Goal: Use online tool/utility: Utilize a website feature to perform a specific function

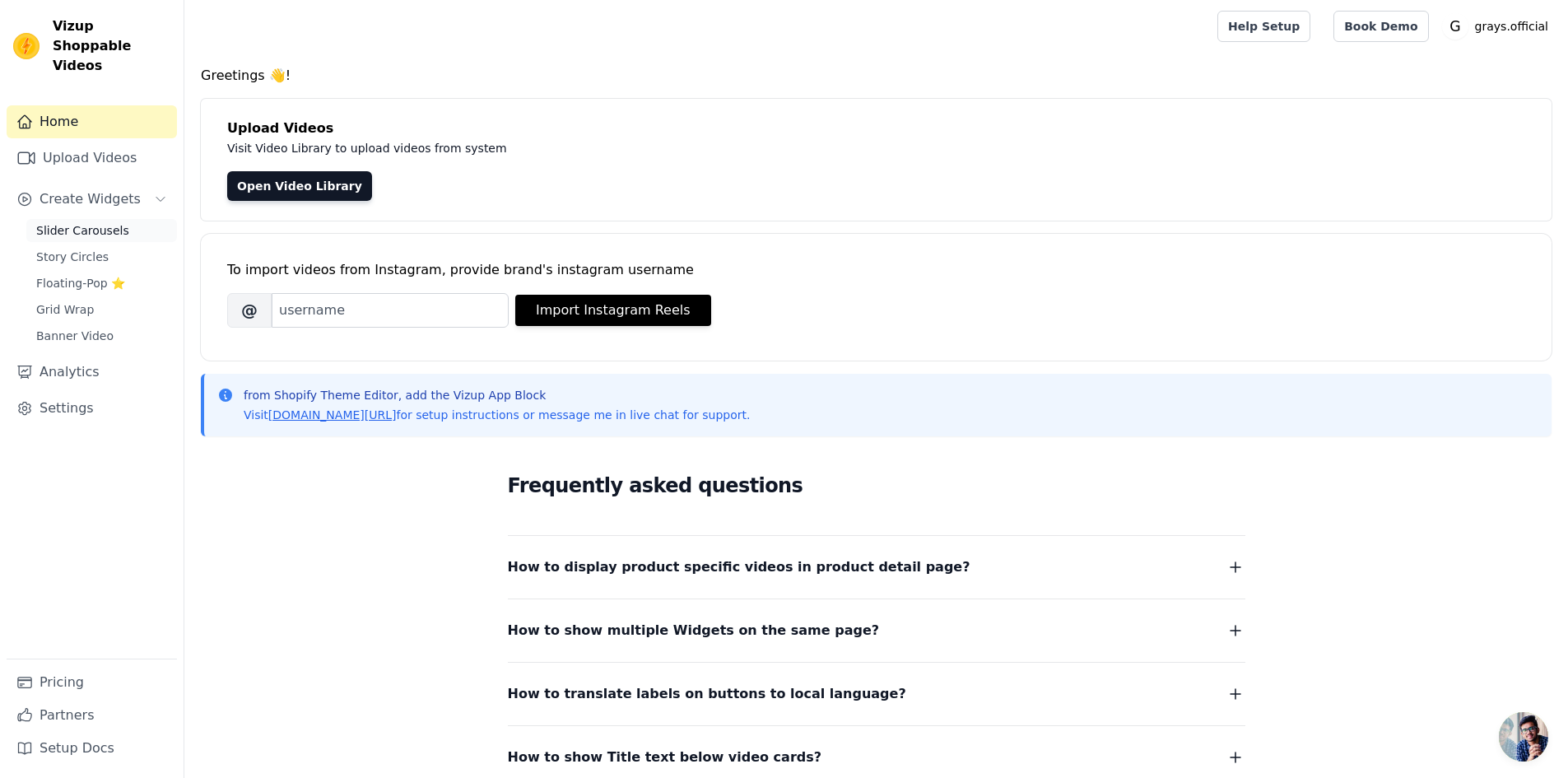
click at [73, 223] on span "Slider Carousels" at bounding box center [82, 231] width 93 height 17
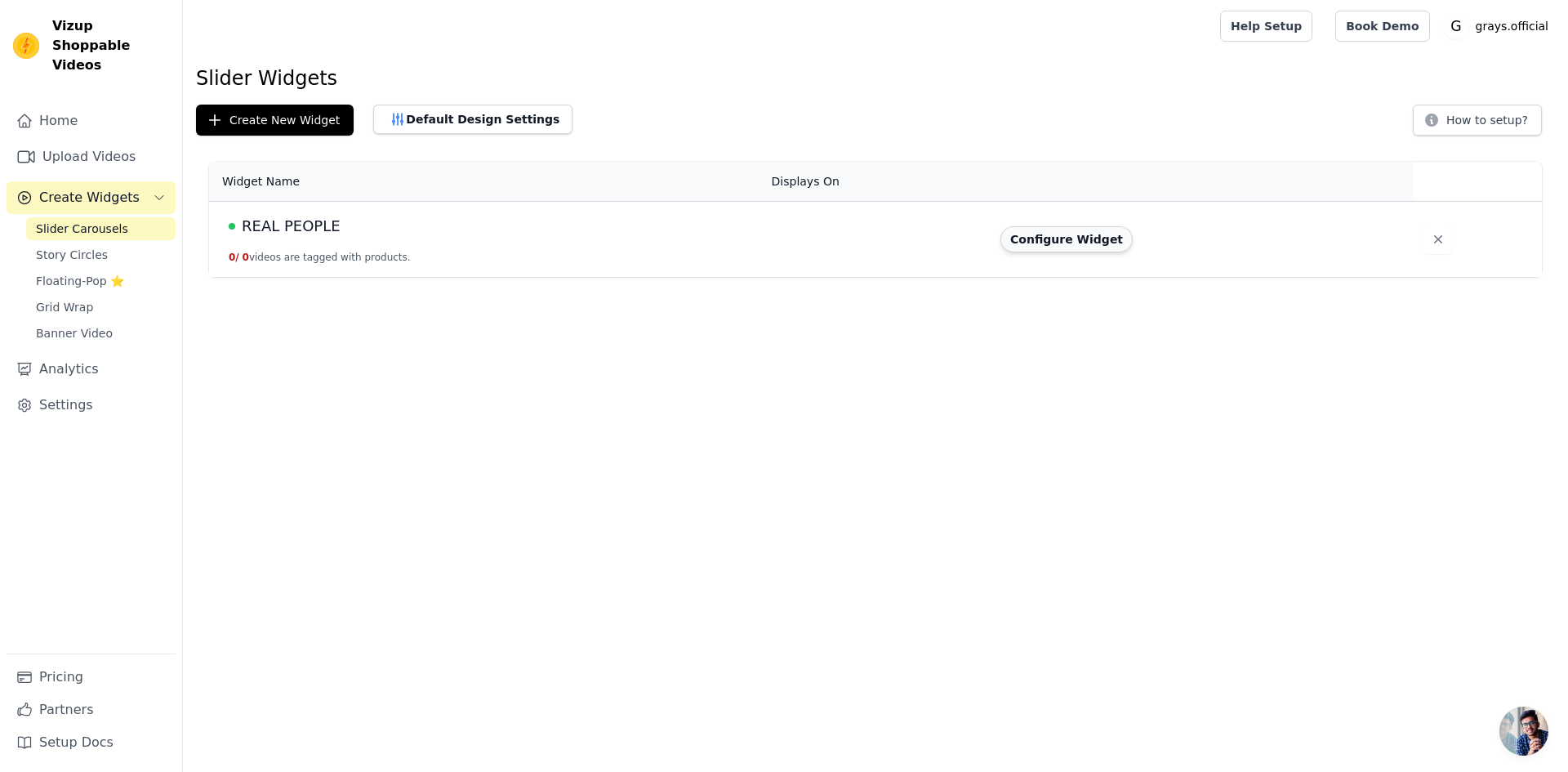
click at [1064, 241] on button "Configure Widget" at bounding box center [1066, 239] width 133 height 26
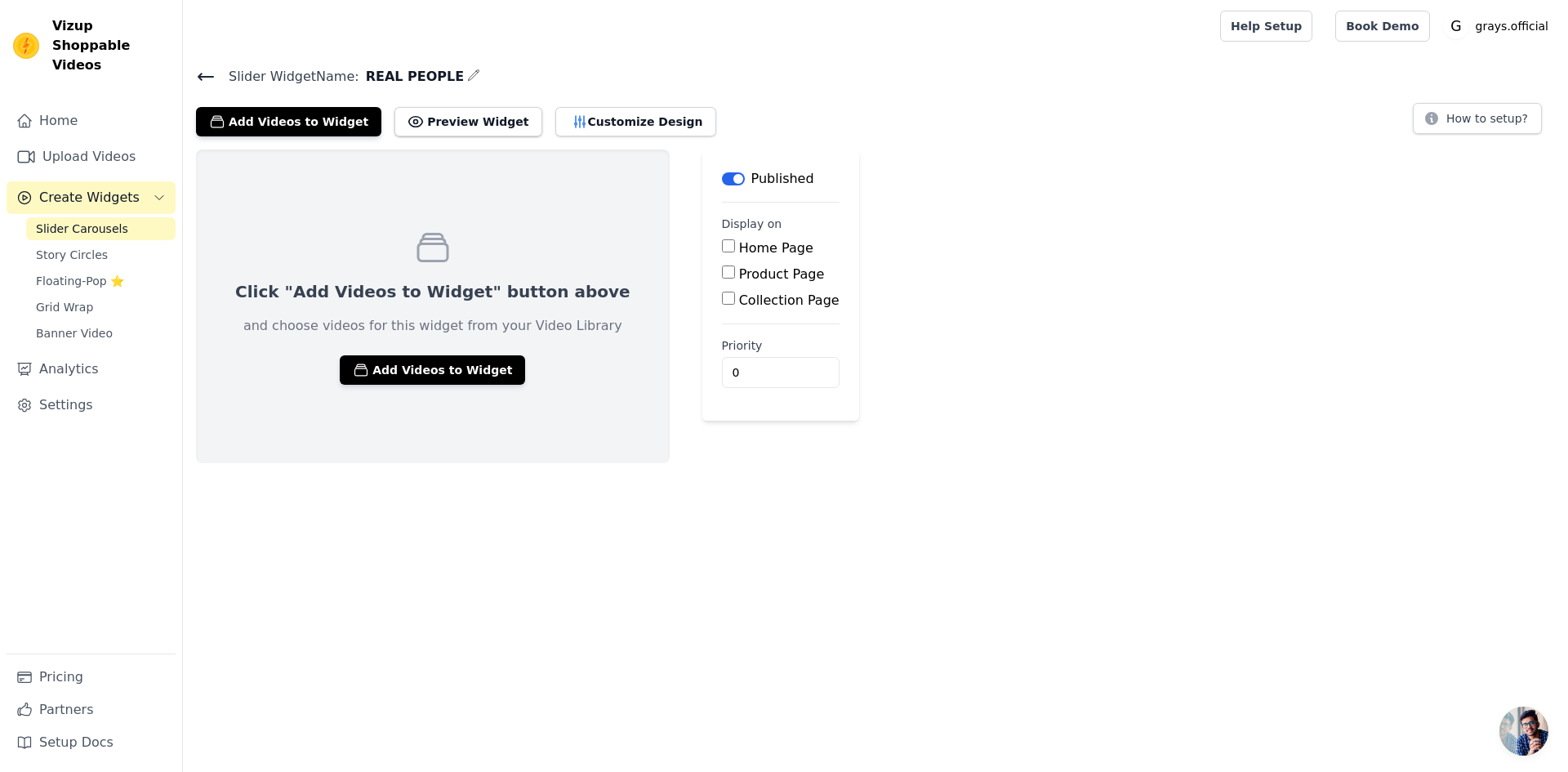
click at [722, 249] on input "Home Page" at bounding box center [728, 246] width 13 height 13
checkbox input "true"
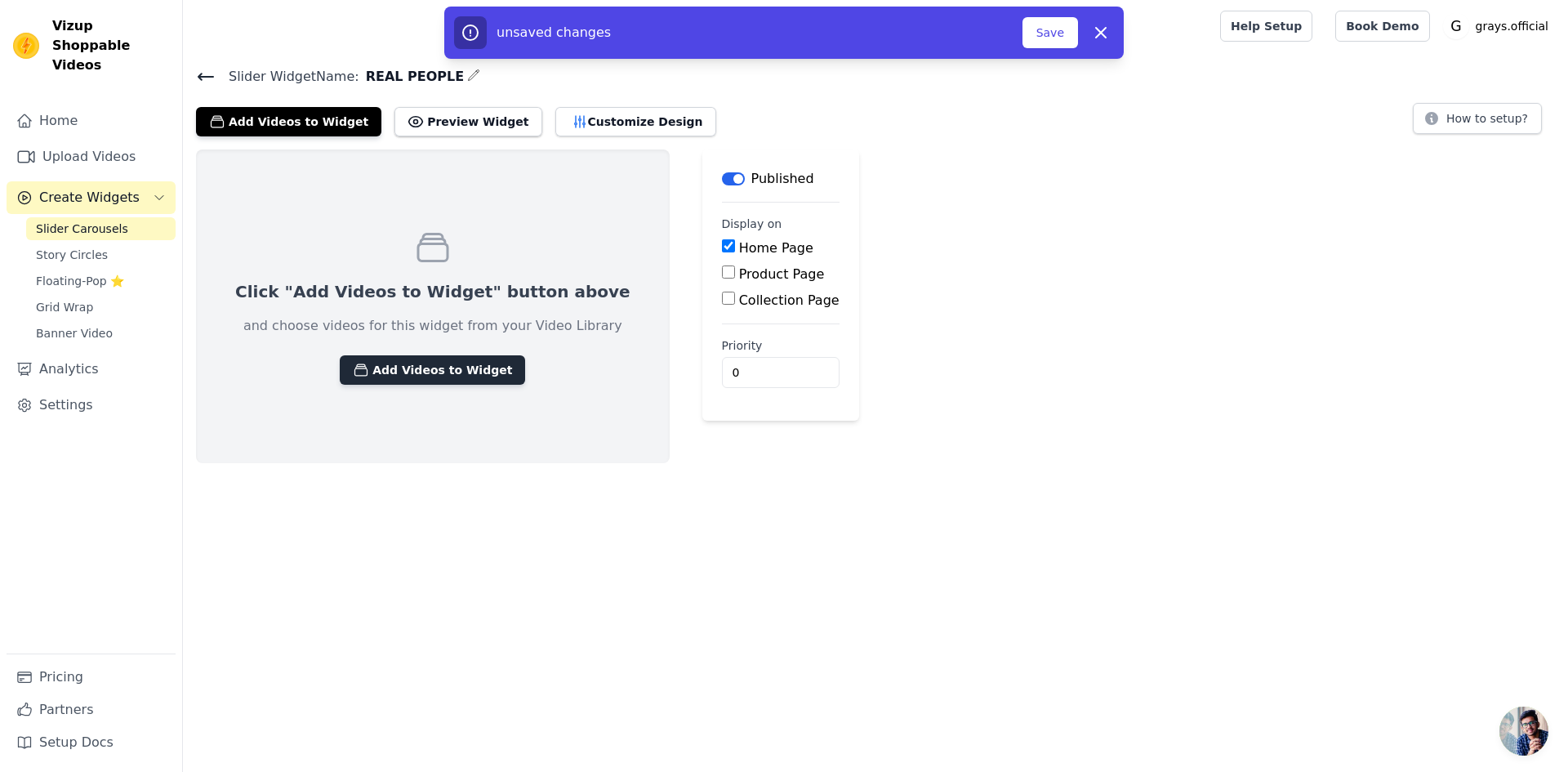
click at [455, 364] on button "Add Videos to Widget" at bounding box center [432, 370] width 186 height 30
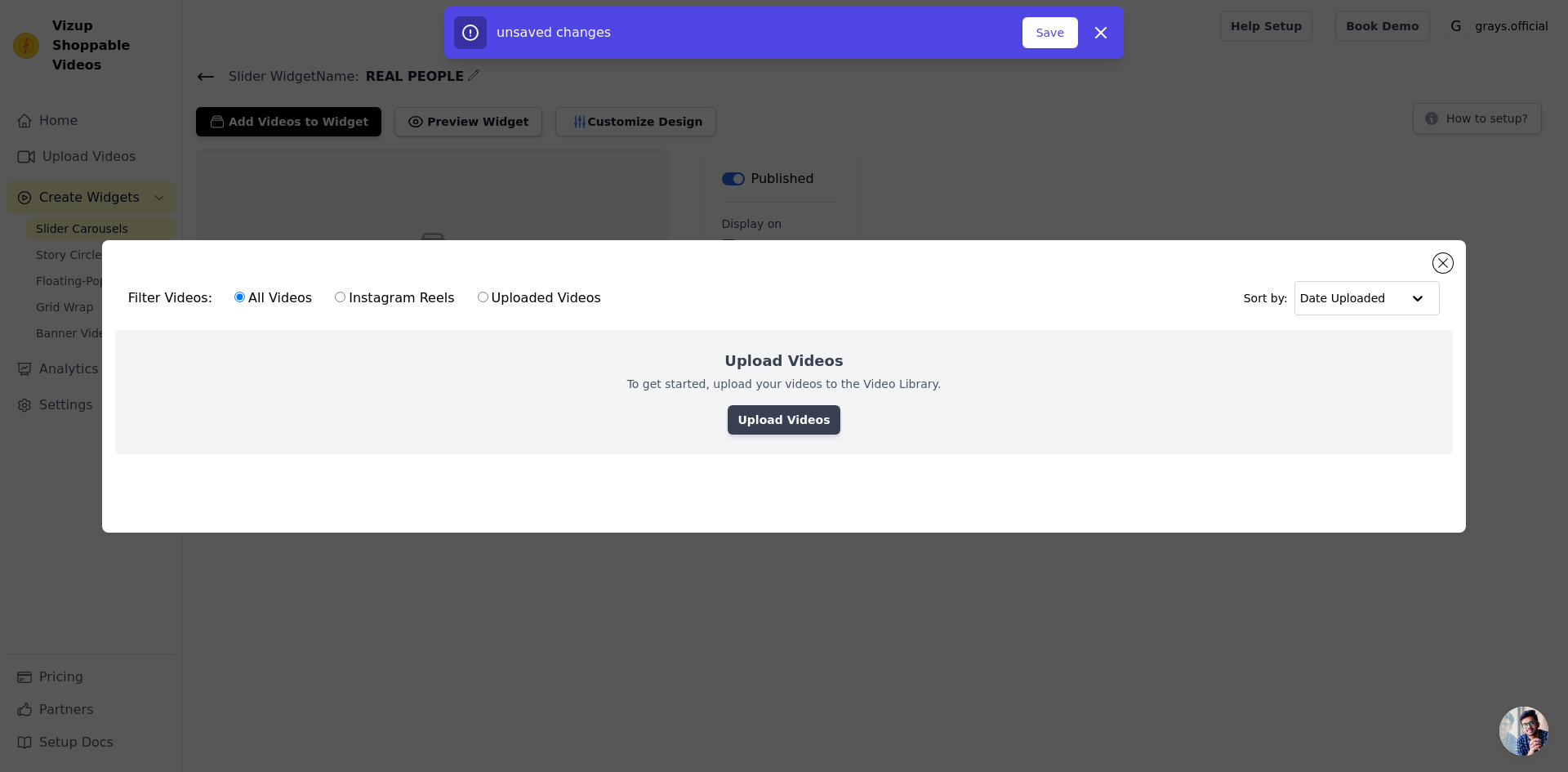
click at [789, 418] on link "Upload Videos" at bounding box center [783, 420] width 112 height 30
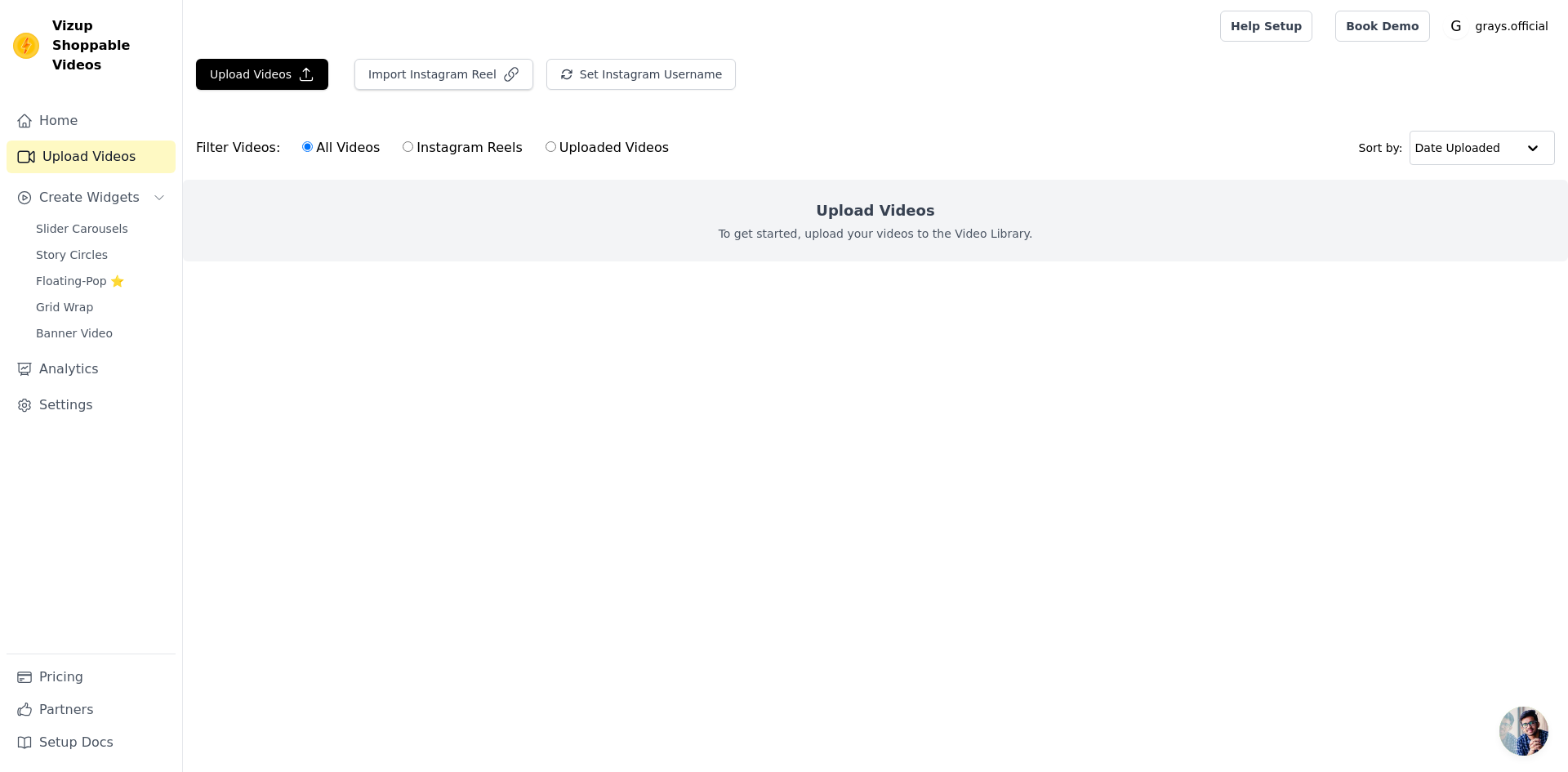
click at [889, 224] on div "Upload Videos To get started, upload your videos to the Video Library." at bounding box center [875, 221] width 1385 height 82
click at [258, 77] on button "Upload Videos" at bounding box center [262, 73] width 133 height 31
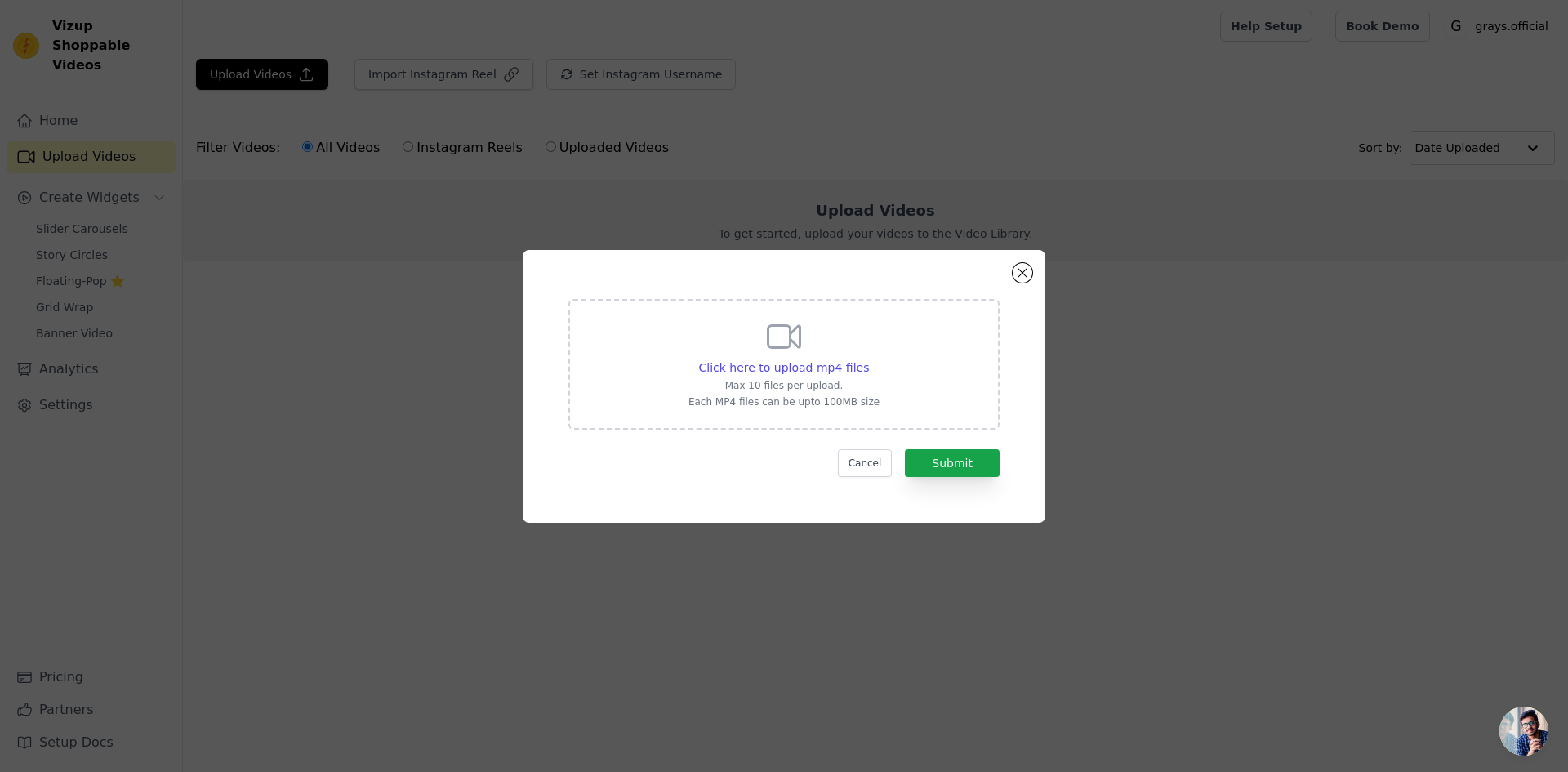
click at [861, 377] on div "Click here to upload mp4 files Max 10 files per upload. Each MP4 files can be u…" at bounding box center [784, 362] width 191 height 92
click at [868, 359] on input "Click here to upload mp4 files Max 10 files per upload. Each MP4 files can be u…" at bounding box center [868, 358] width 1 height 1
type input "C:\fakepath\snaptik_7470924578076871958_hd.mp4"
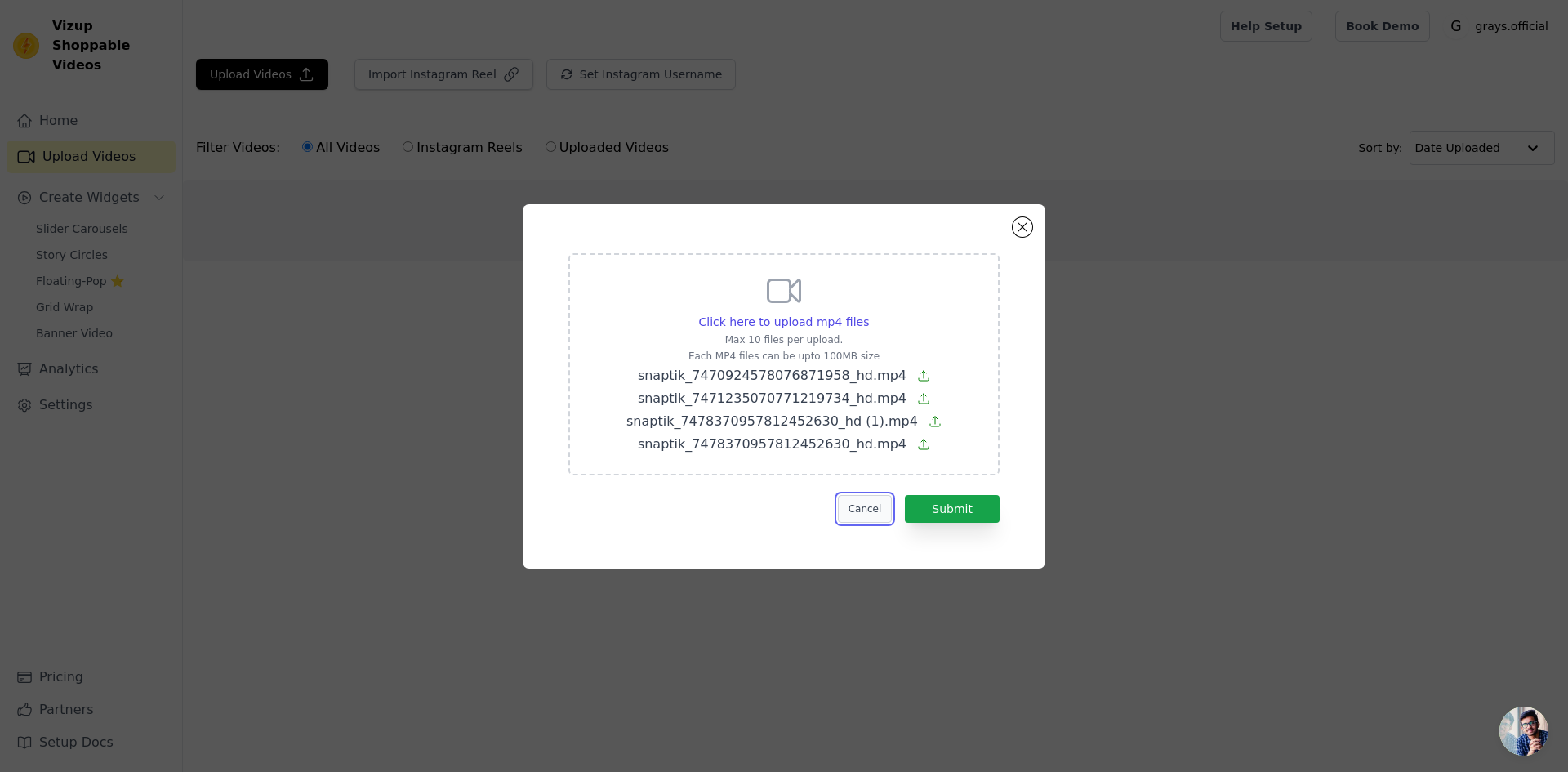
click at [872, 507] on button "Cancel" at bounding box center [865, 508] width 55 height 28
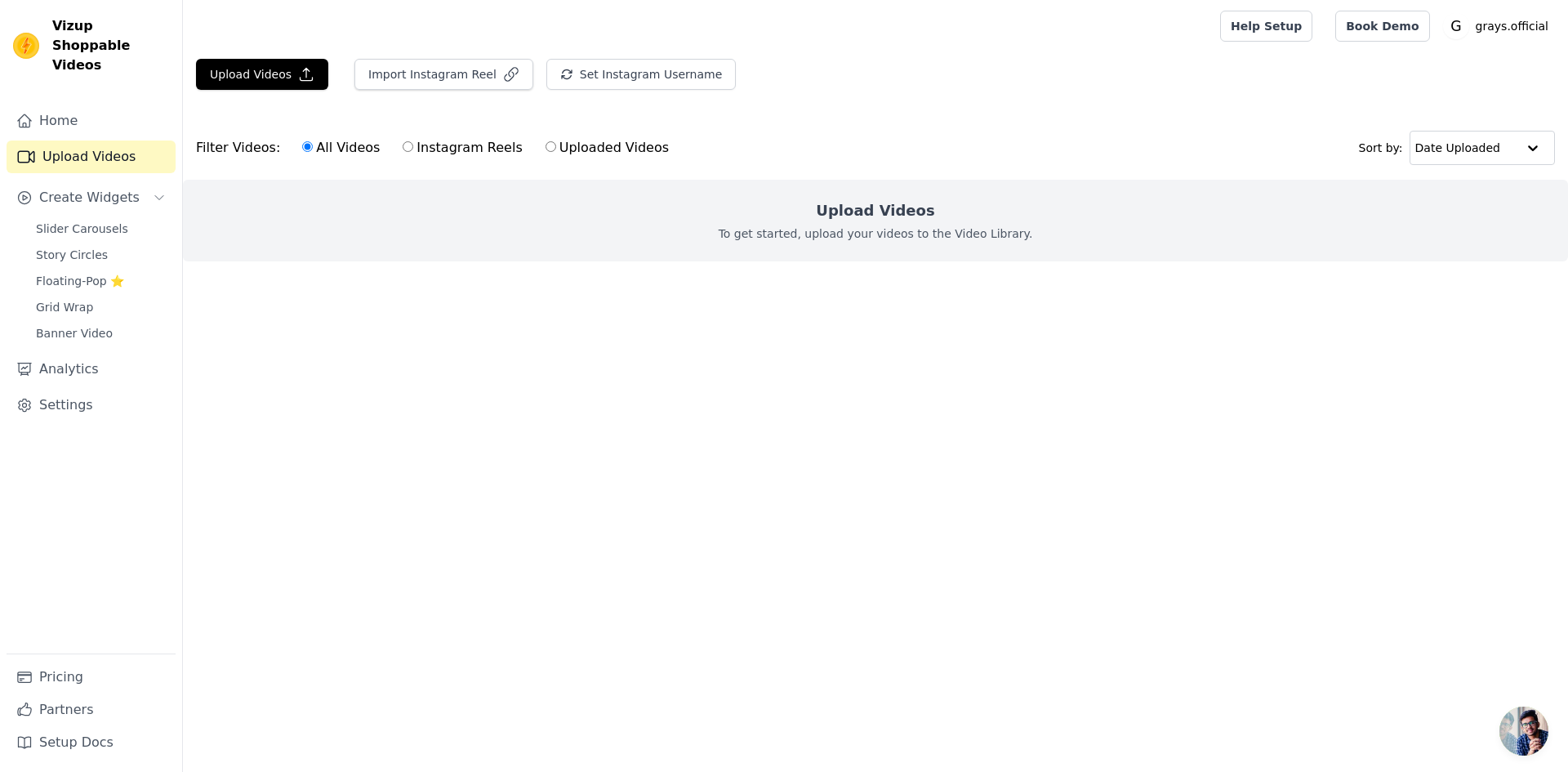
click at [610, 210] on div "Upload Videos To get started, upload your videos to the Video Library." at bounding box center [875, 221] width 1385 height 82
click at [890, 277] on ul at bounding box center [875, 275] width 1385 height 26
click at [1004, 241] on p "To get started, upload your videos to the Video Library." at bounding box center [875, 234] width 315 height 17
click at [263, 78] on button "Upload Videos" at bounding box center [262, 73] width 133 height 31
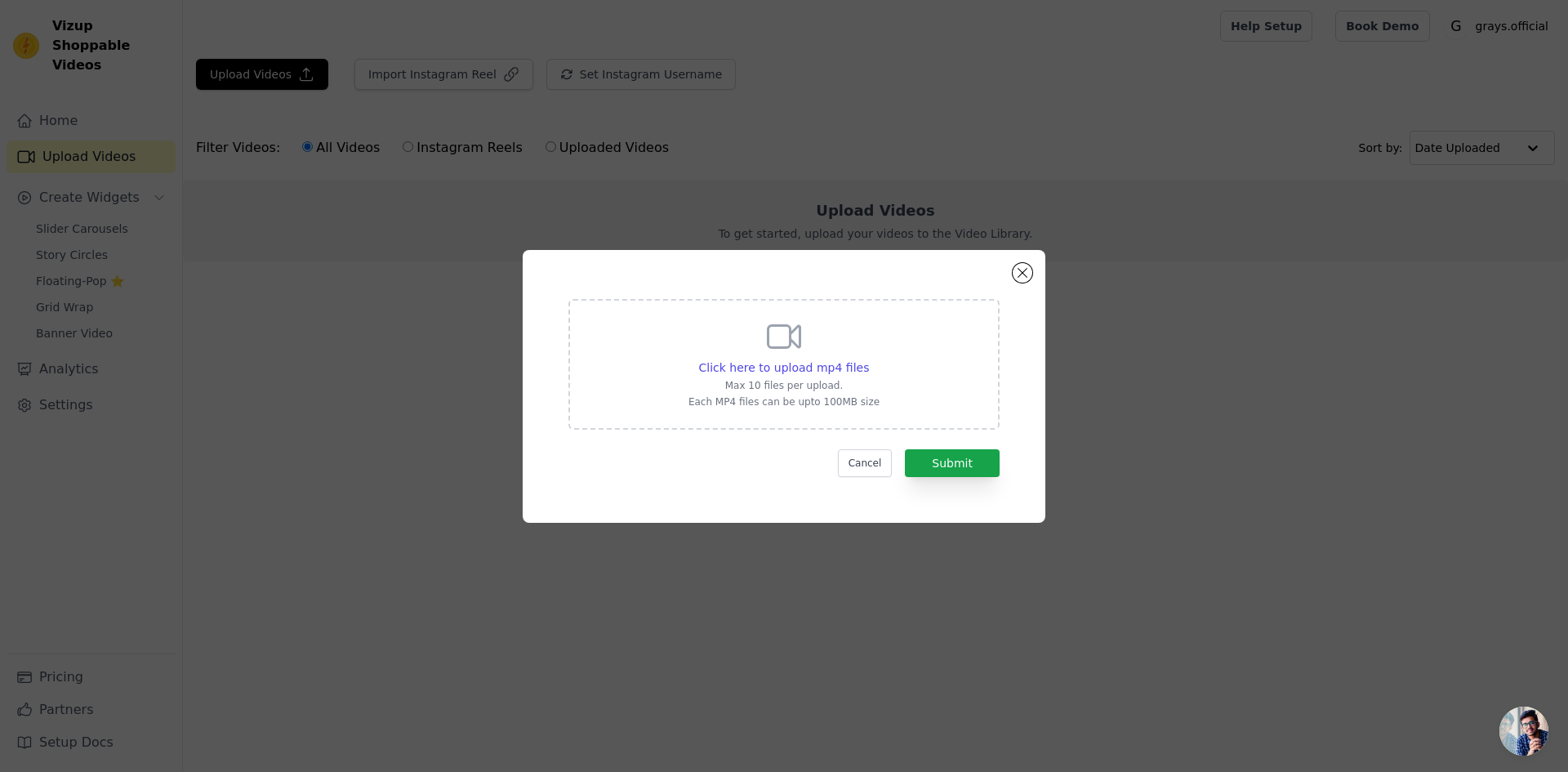
click at [647, 398] on div "Click here to upload mp4 files Max 10 files per upload. Each MP4 files can be u…" at bounding box center [784, 364] width 431 height 131
click at [868, 359] on input "Click here to upload mp4 files Max 10 files per upload. Each MP4 files can be u…" at bounding box center [868, 358] width 1 height 1
type input "C:\fakepath\snaptik_7471235070771219734_hd.mp4"
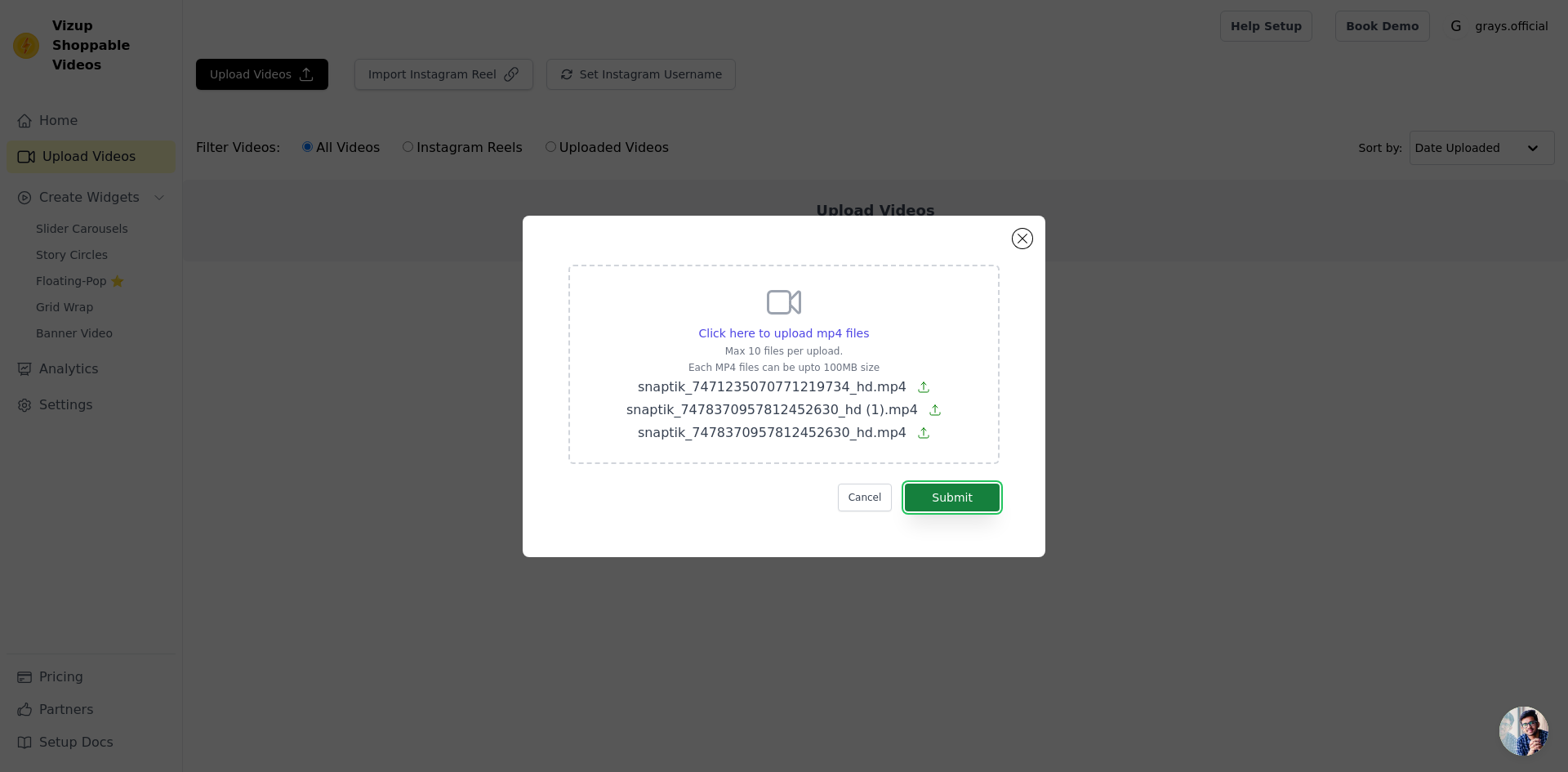
click at [970, 499] on button "Submit" at bounding box center [952, 497] width 95 height 28
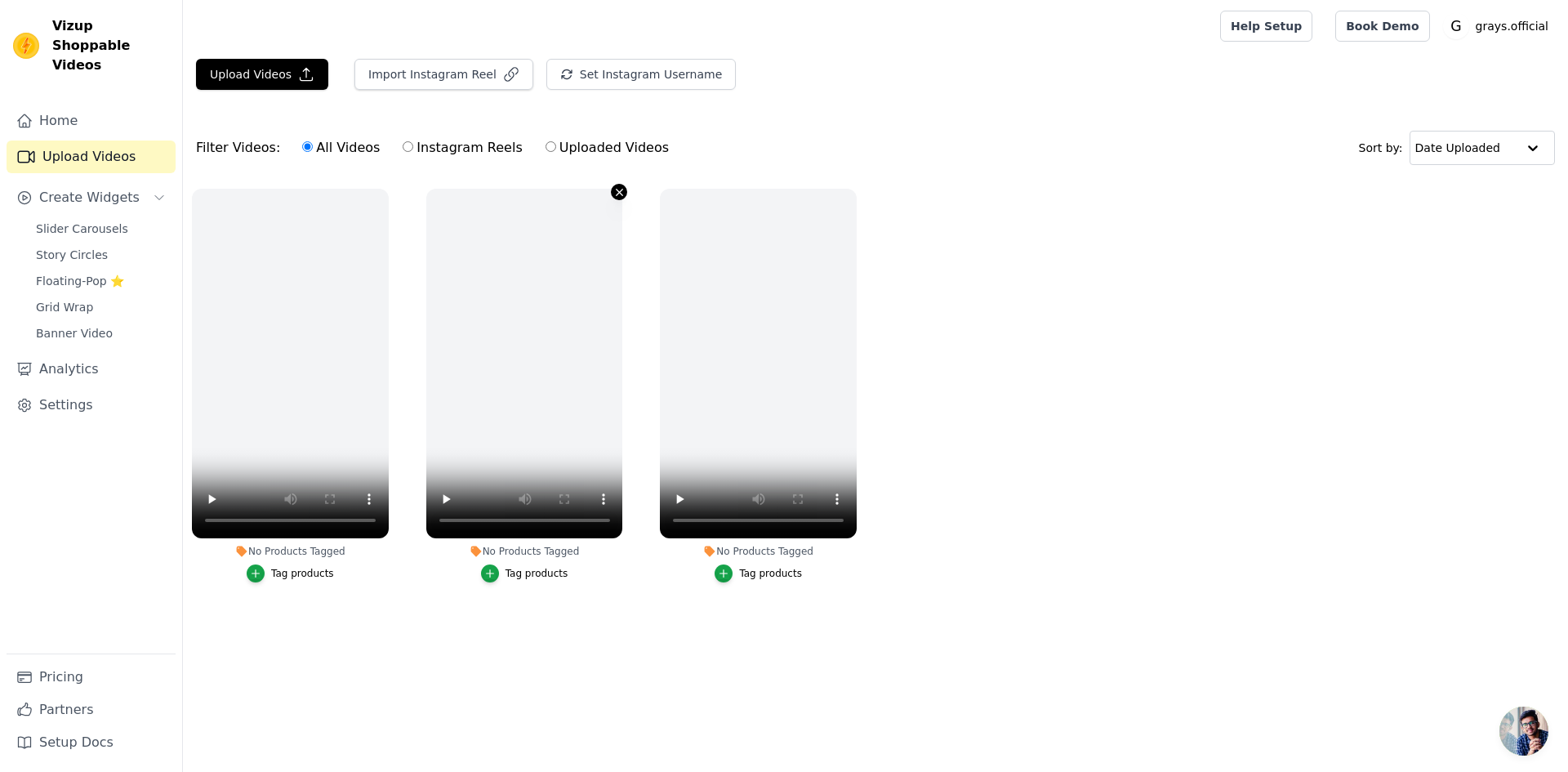
click at [614, 192] on icon "button" at bounding box center [619, 192] width 12 height 12
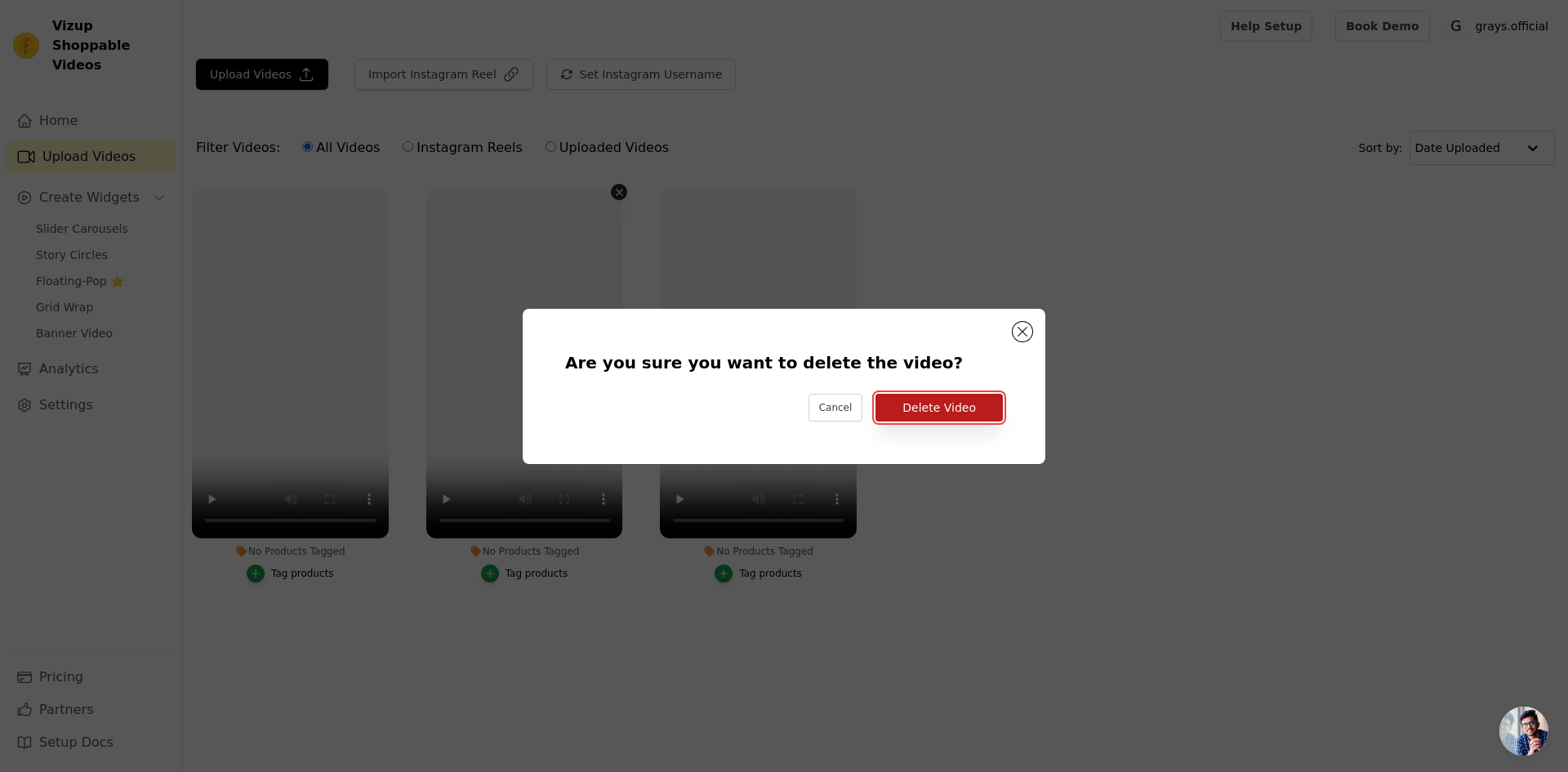
click at [908, 415] on button "Delete Video" at bounding box center [938, 407] width 127 height 28
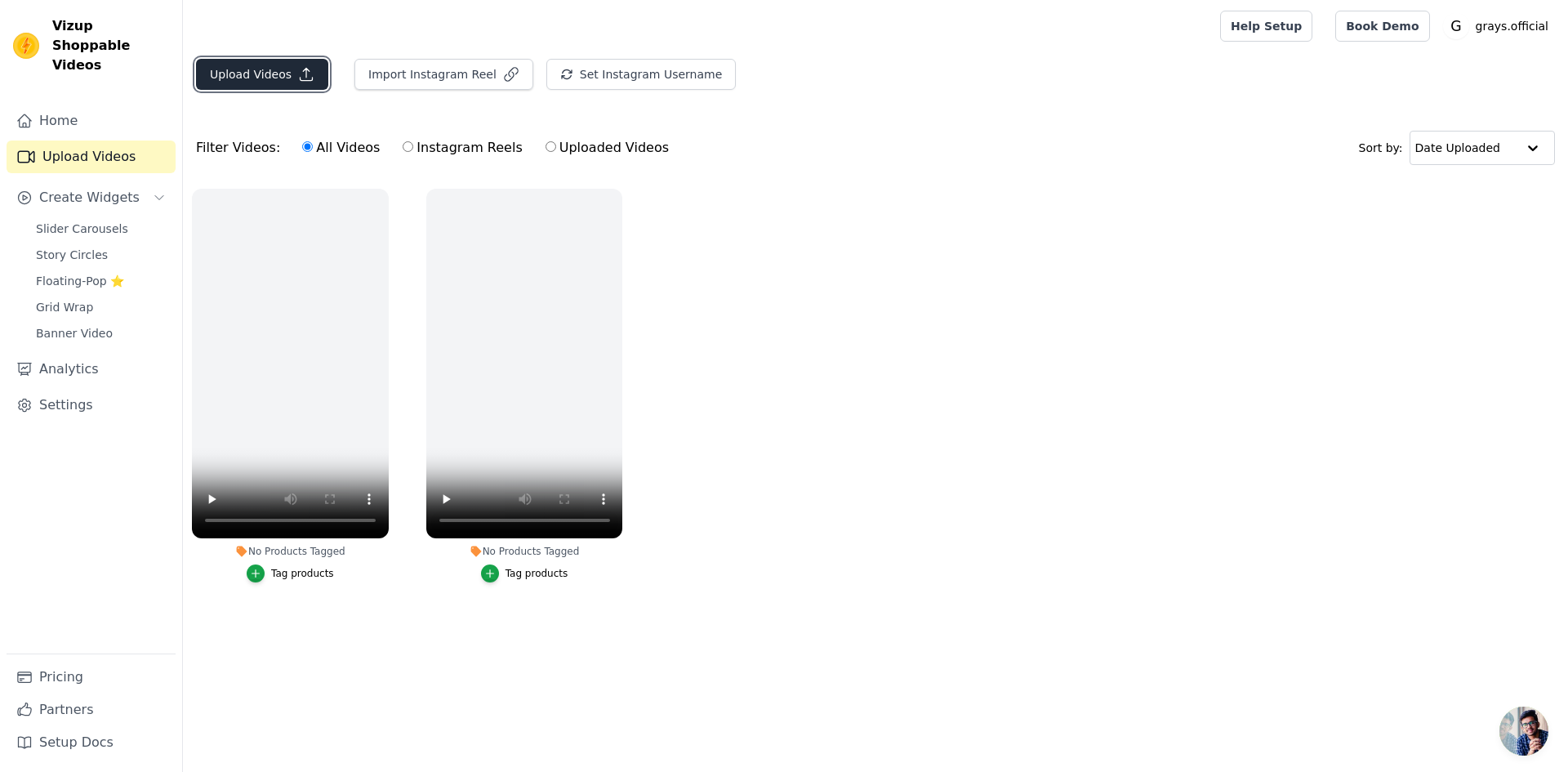
click at [269, 78] on button "Upload Videos" at bounding box center [262, 73] width 133 height 31
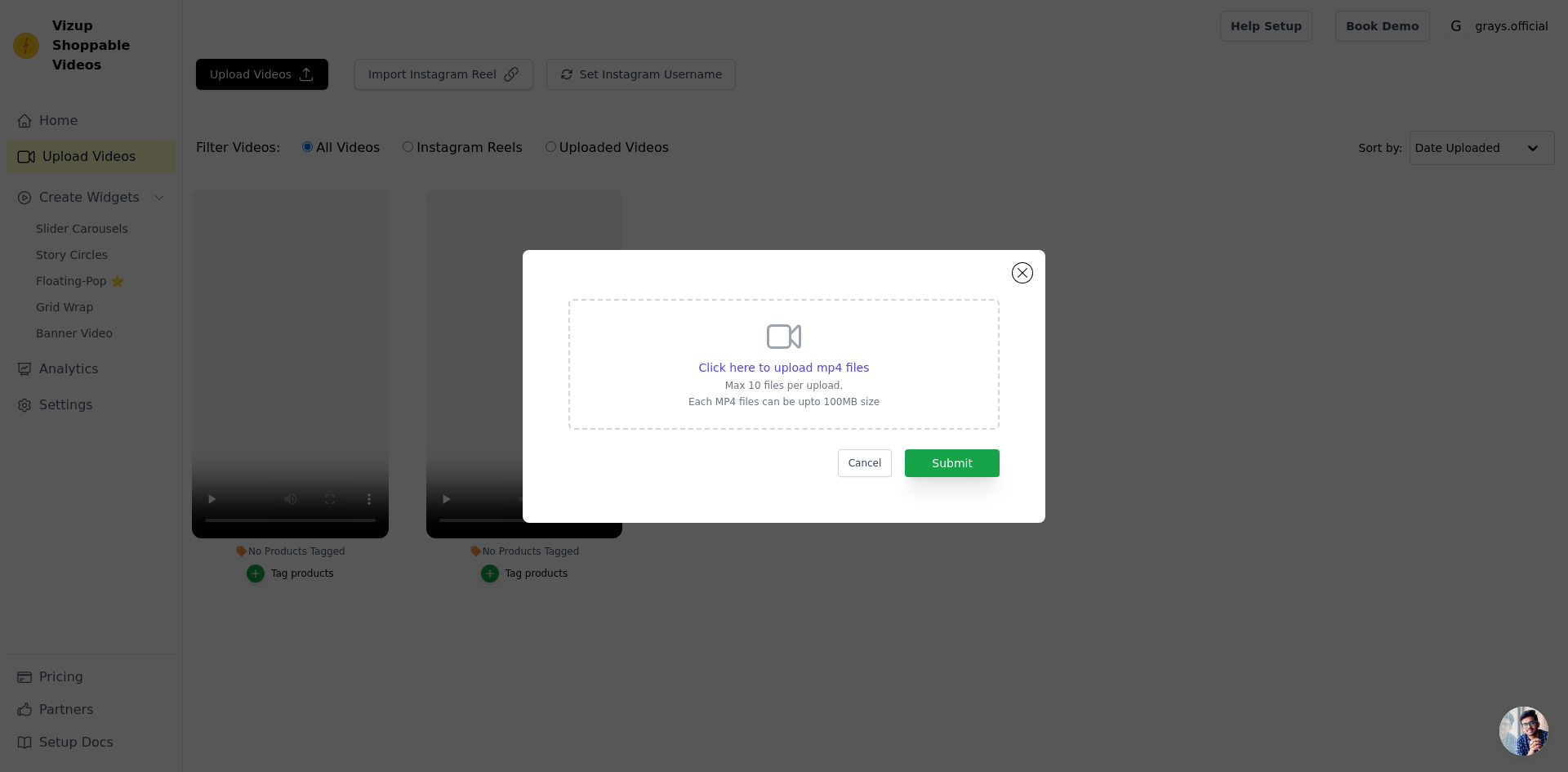
click at [665, 343] on div "Click here to upload mp4 files Max 10 files per upload. Each MP4 files can be u…" at bounding box center [784, 364] width 431 height 131
click at [868, 358] on input "Click here to upload mp4 files Max 10 files per upload. Each MP4 files can be u…" at bounding box center [868, 358] width 1 height 1
type input "C:\fakepath\snaptik_7464625093298113825_hd.mp4"
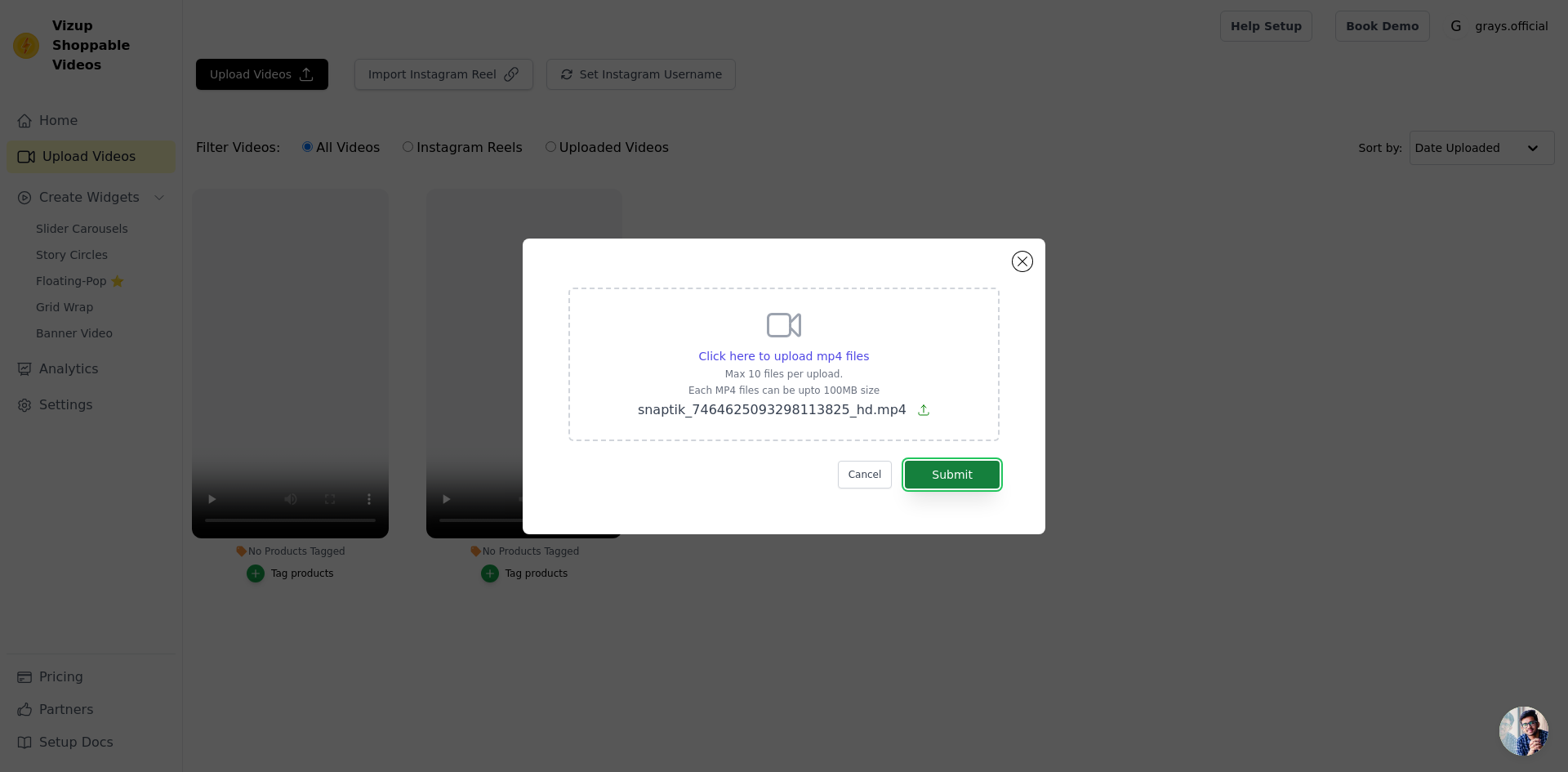
click at [936, 470] on button "Submit" at bounding box center [952, 474] width 95 height 28
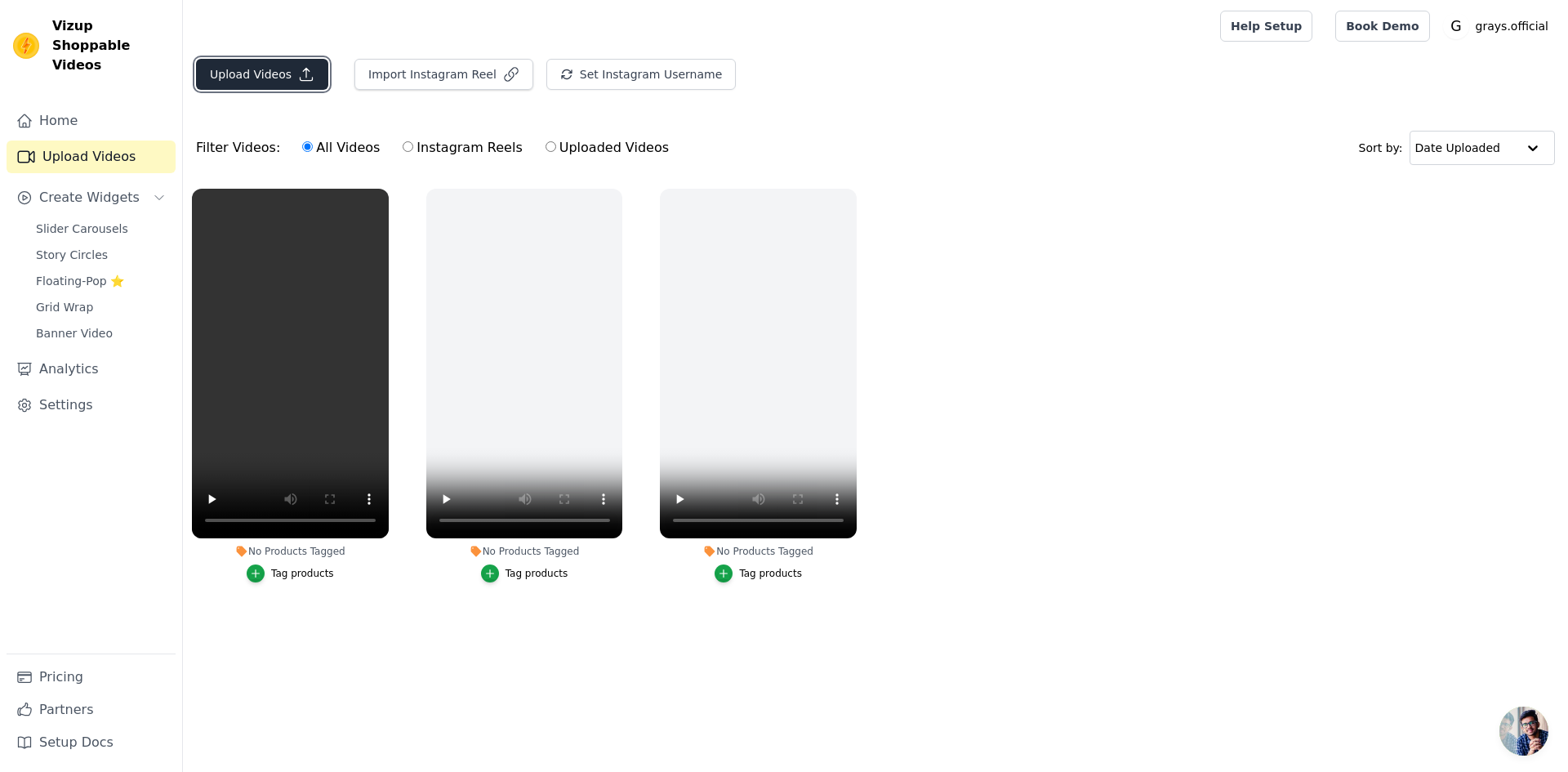
click at [279, 67] on button "Upload Videos" at bounding box center [262, 73] width 133 height 31
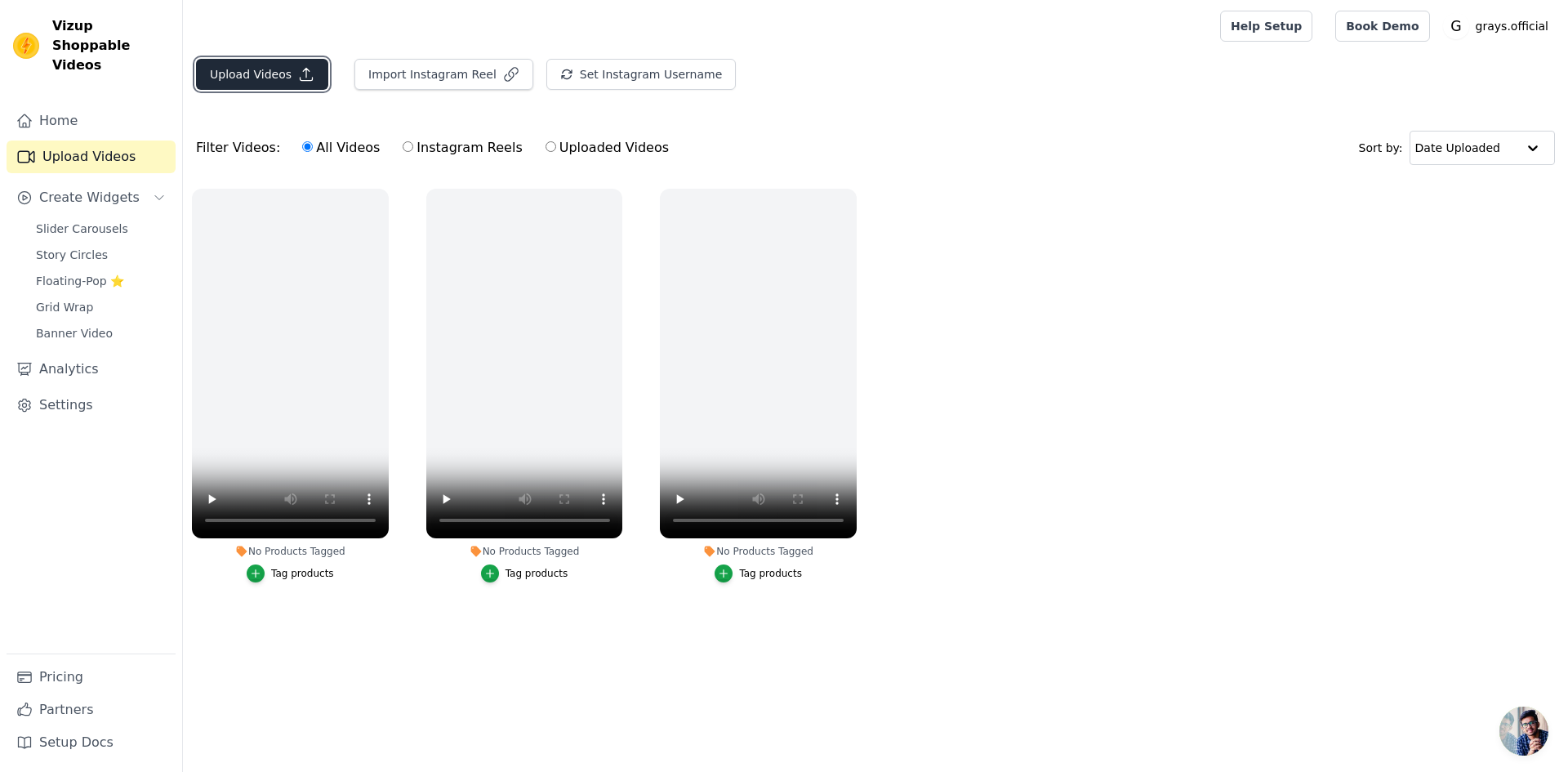
click at [269, 76] on button "Upload Videos" at bounding box center [262, 73] width 133 height 31
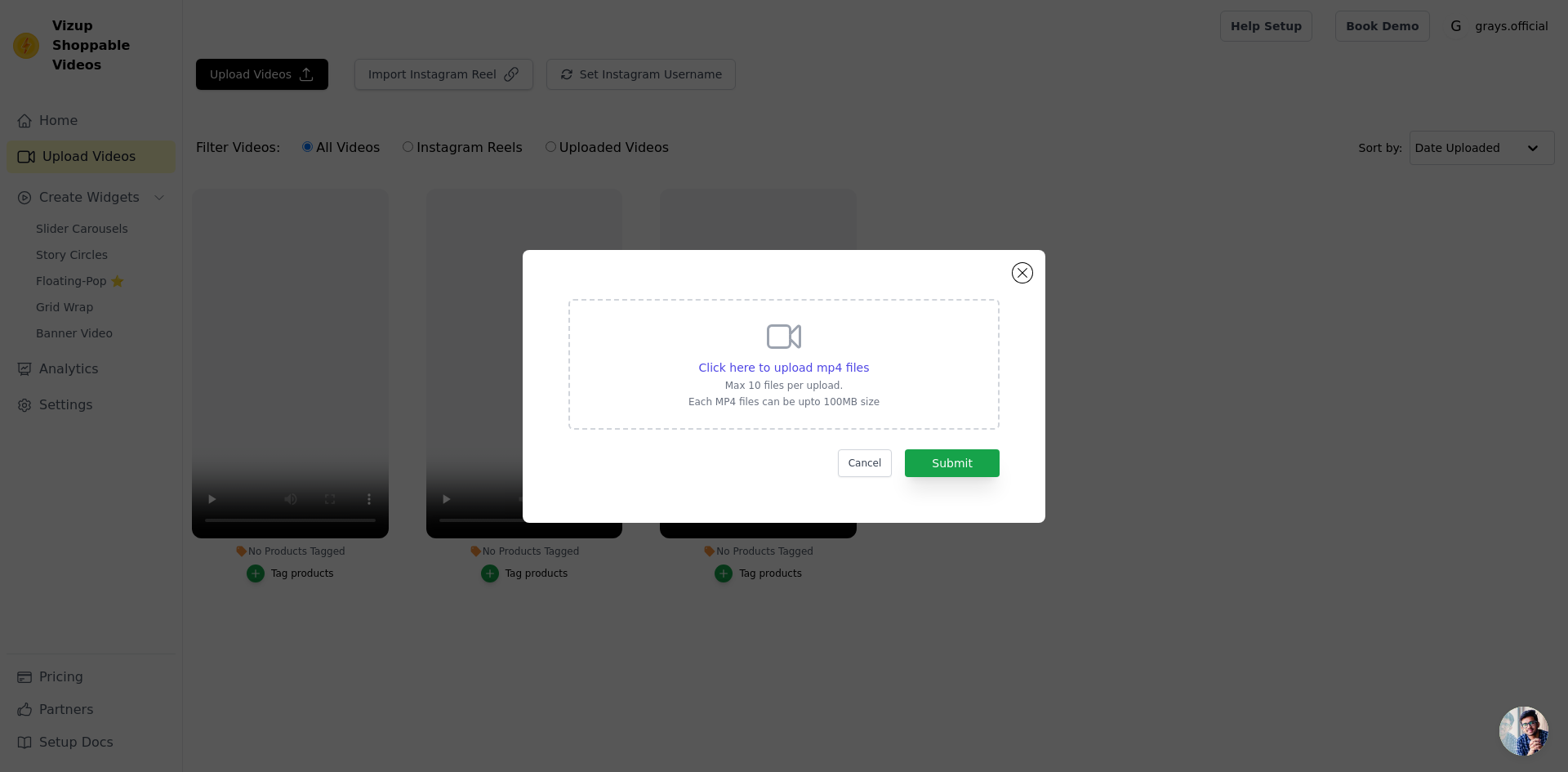
click at [652, 335] on div "Click here to upload mp4 files Max 10 files per upload. Each MP4 files can be u…" at bounding box center [784, 364] width 431 height 131
click at [868, 358] on input "Click here to upload mp4 files Max 10 files per upload. Each MP4 files can be u…" at bounding box center [868, 358] width 1 height 1
type input "C:\fakepath\snaptik_7470924578076871958_hd.mp4"
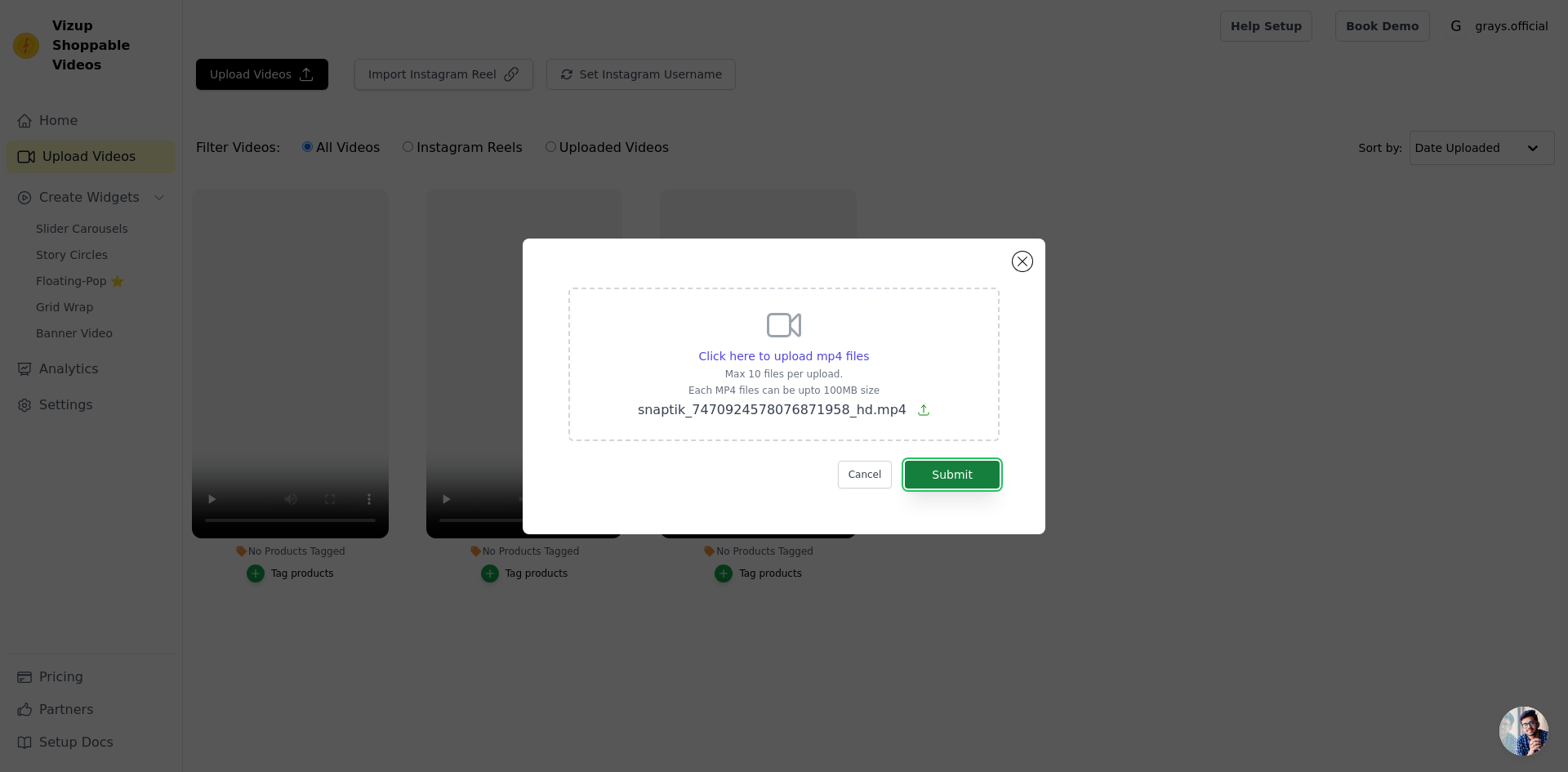
click at [935, 462] on button "Submit" at bounding box center [952, 474] width 95 height 28
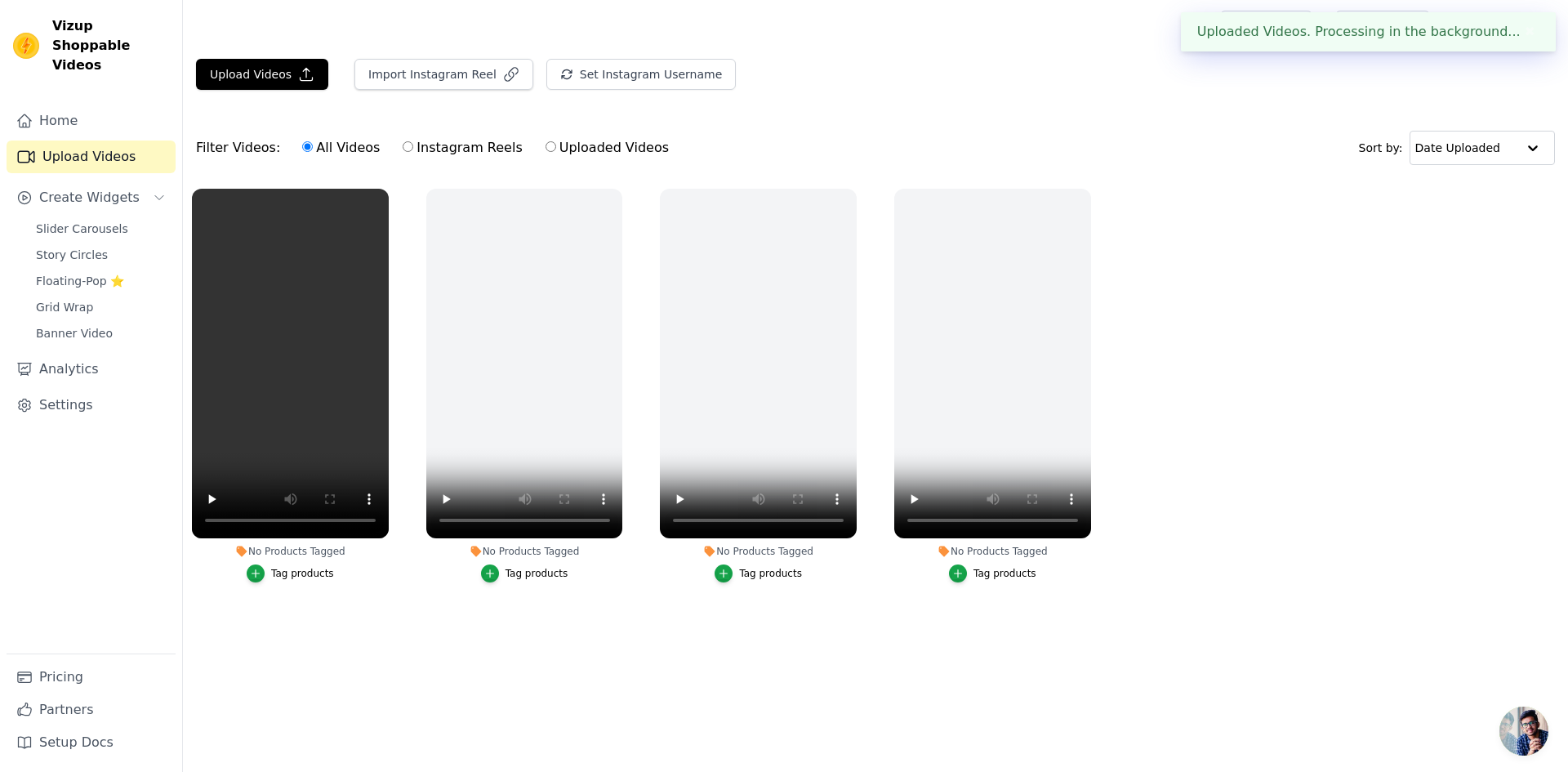
click at [290, 574] on div "Tag products" at bounding box center [302, 573] width 63 height 13
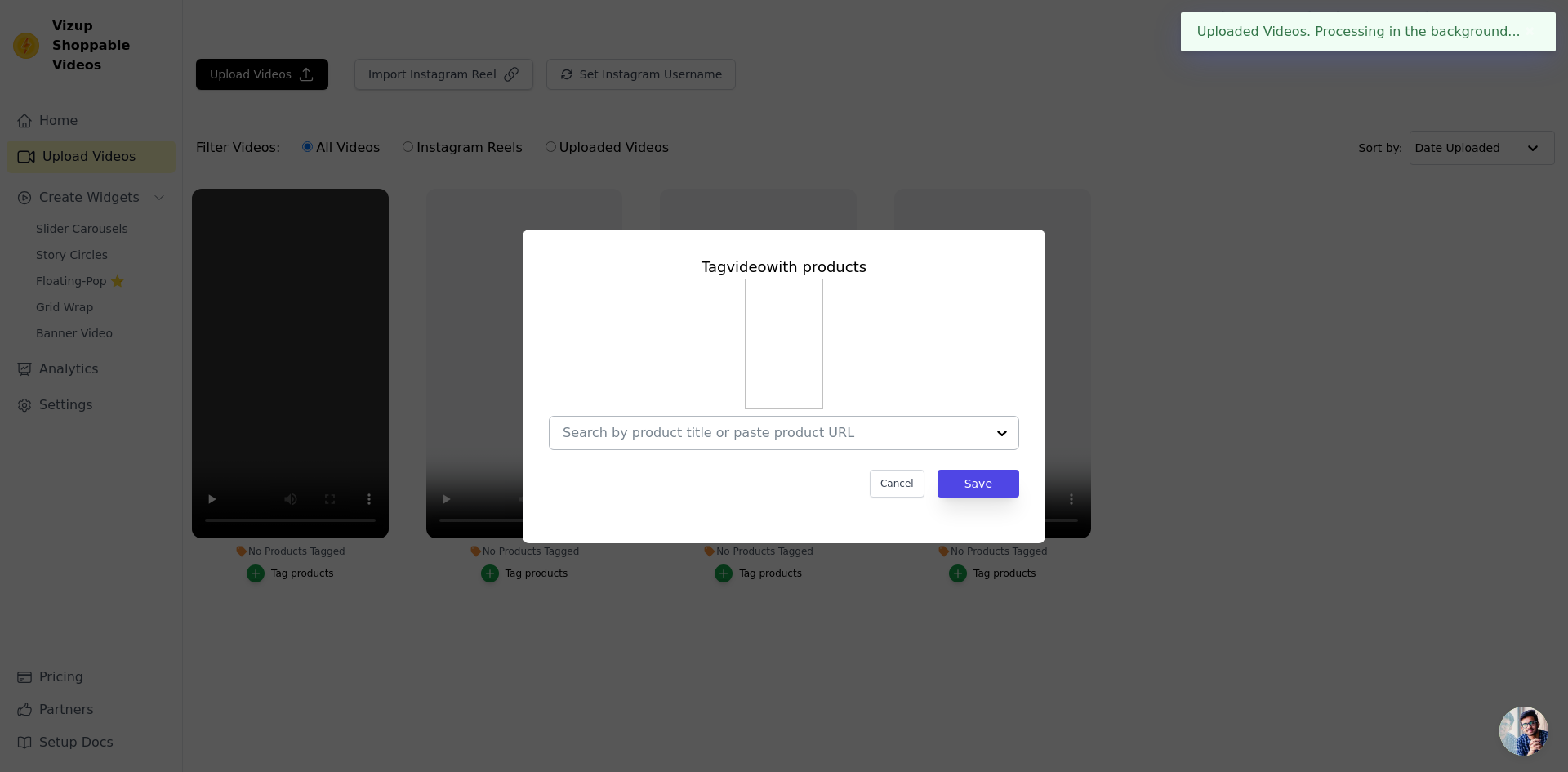
click at [851, 431] on input "No Products Tagged Tag video with products Cancel Save Tag products" at bounding box center [774, 432] width 423 height 16
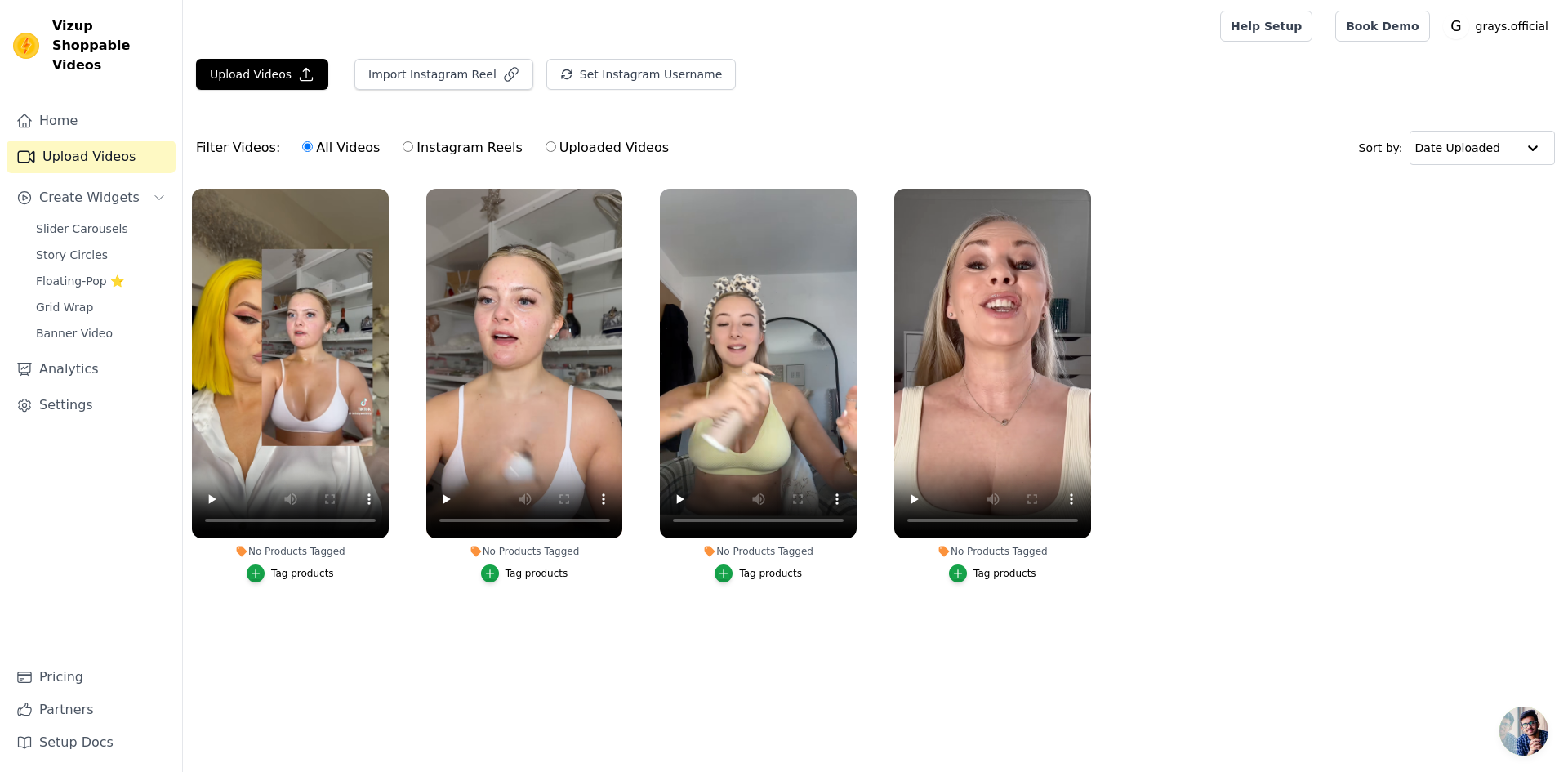
click at [540, 578] on div "Tag products" at bounding box center [537, 573] width 63 height 13
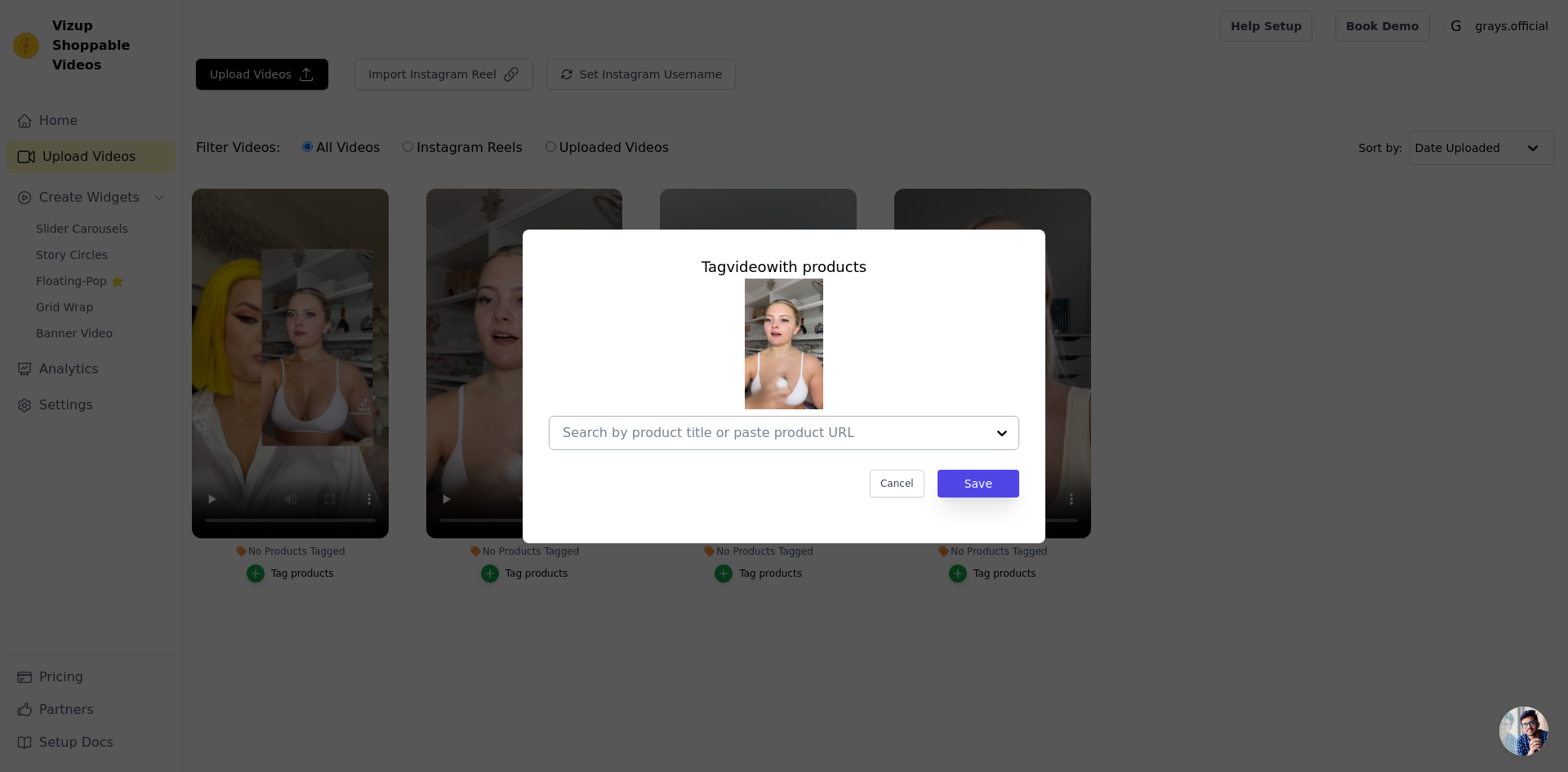
click at [835, 433] on input "No Products Tagged Tag video with products Cancel Save Tag products" at bounding box center [774, 432] width 423 height 16
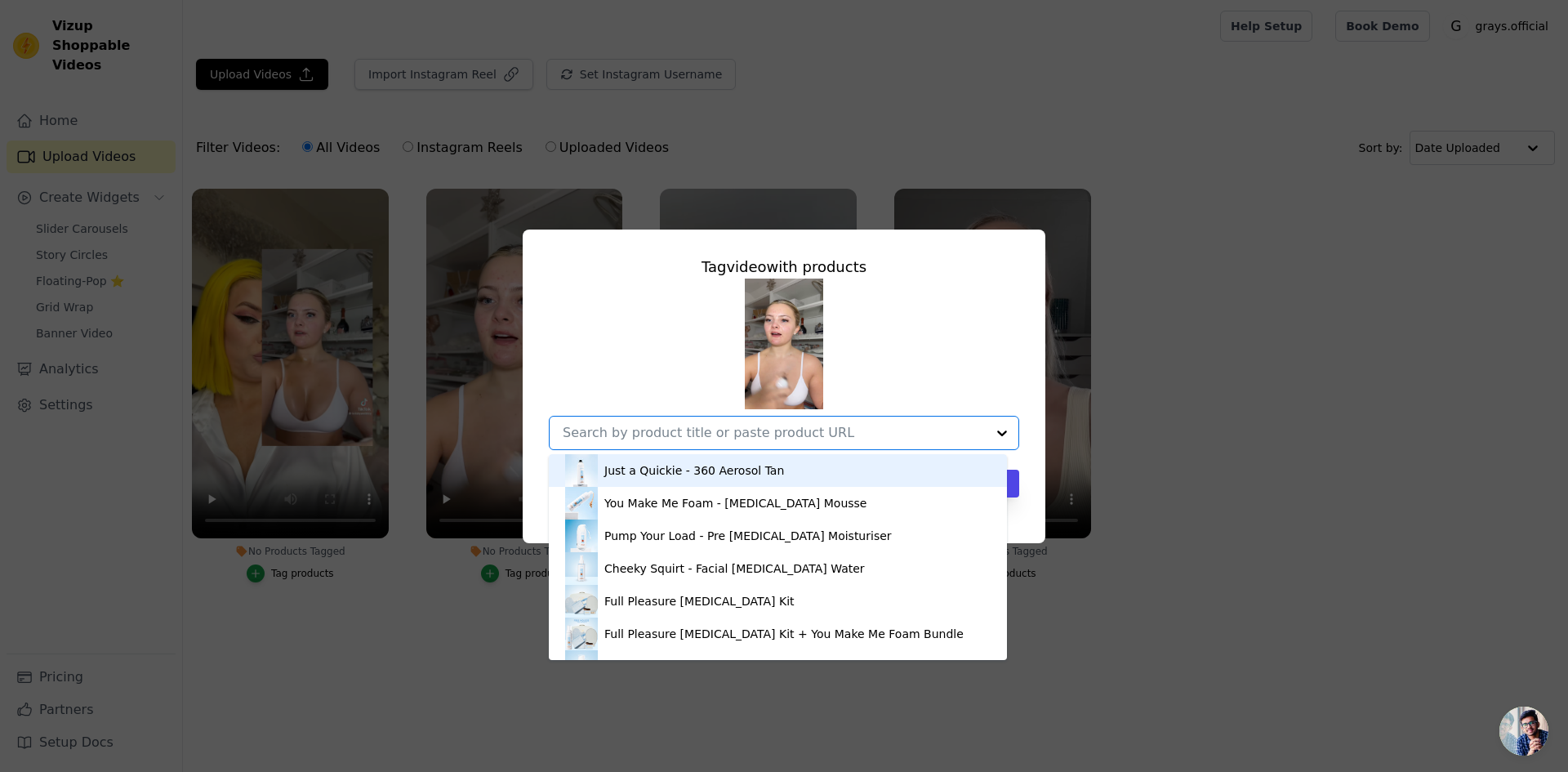
click at [710, 475] on div "Just a Quickie - 360 Aerosol Tan" at bounding box center [694, 470] width 180 height 17
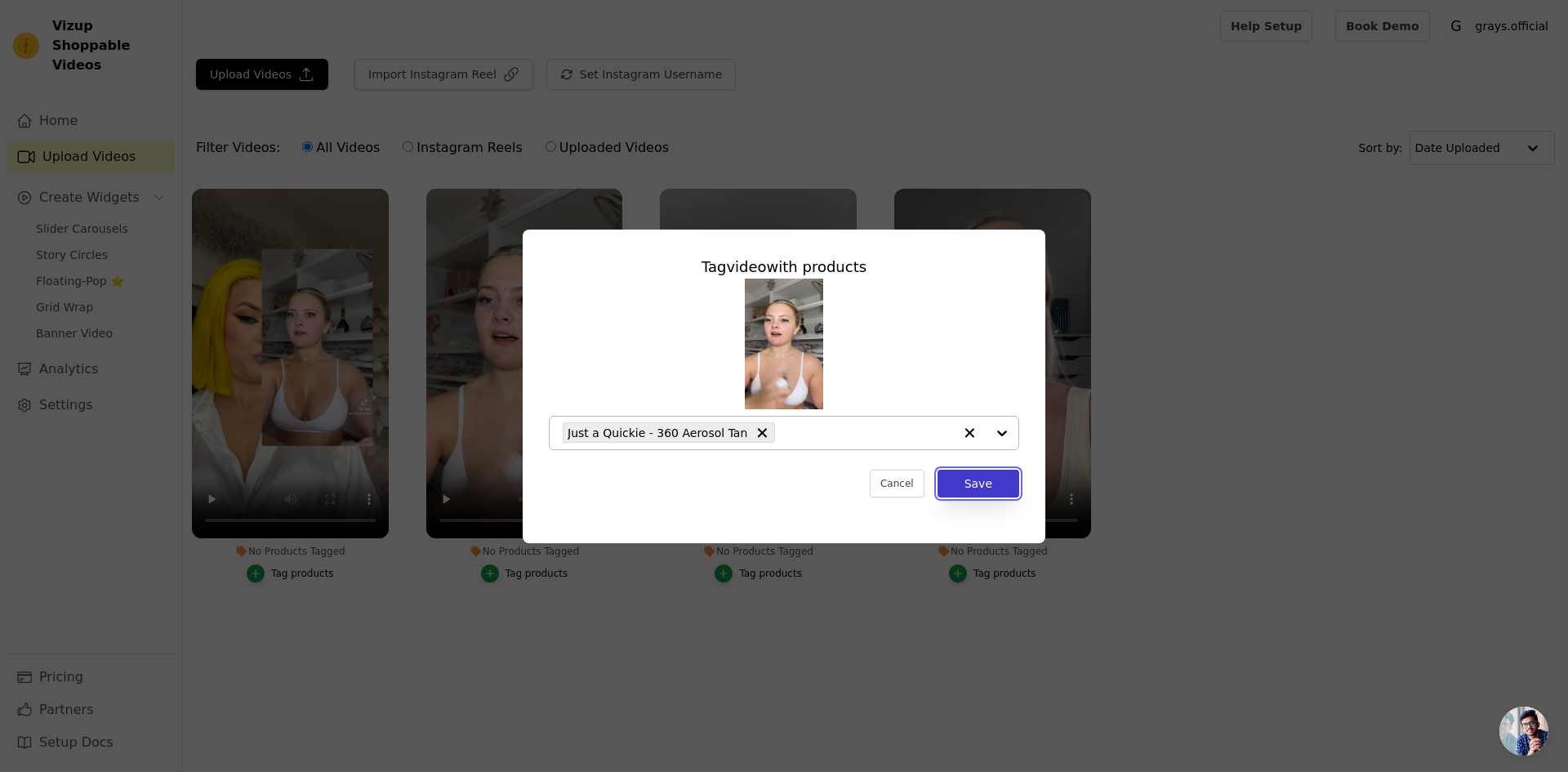
click at [970, 480] on button "Save" at bounding box center [978, 483] width 82 height 28
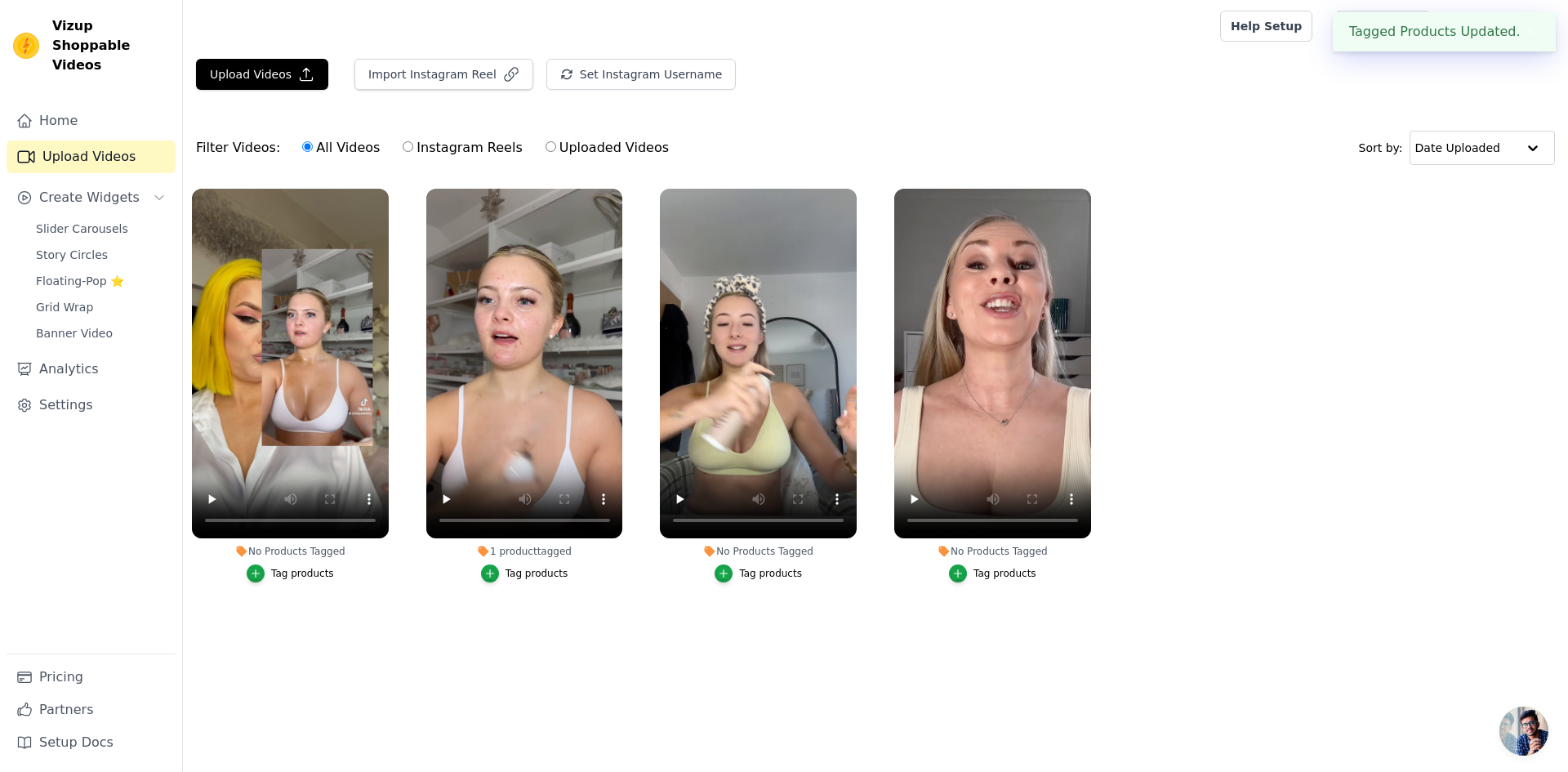
click at [298, 573] on div "Tag products" at bounding box center [302, 573] width 63 height 13
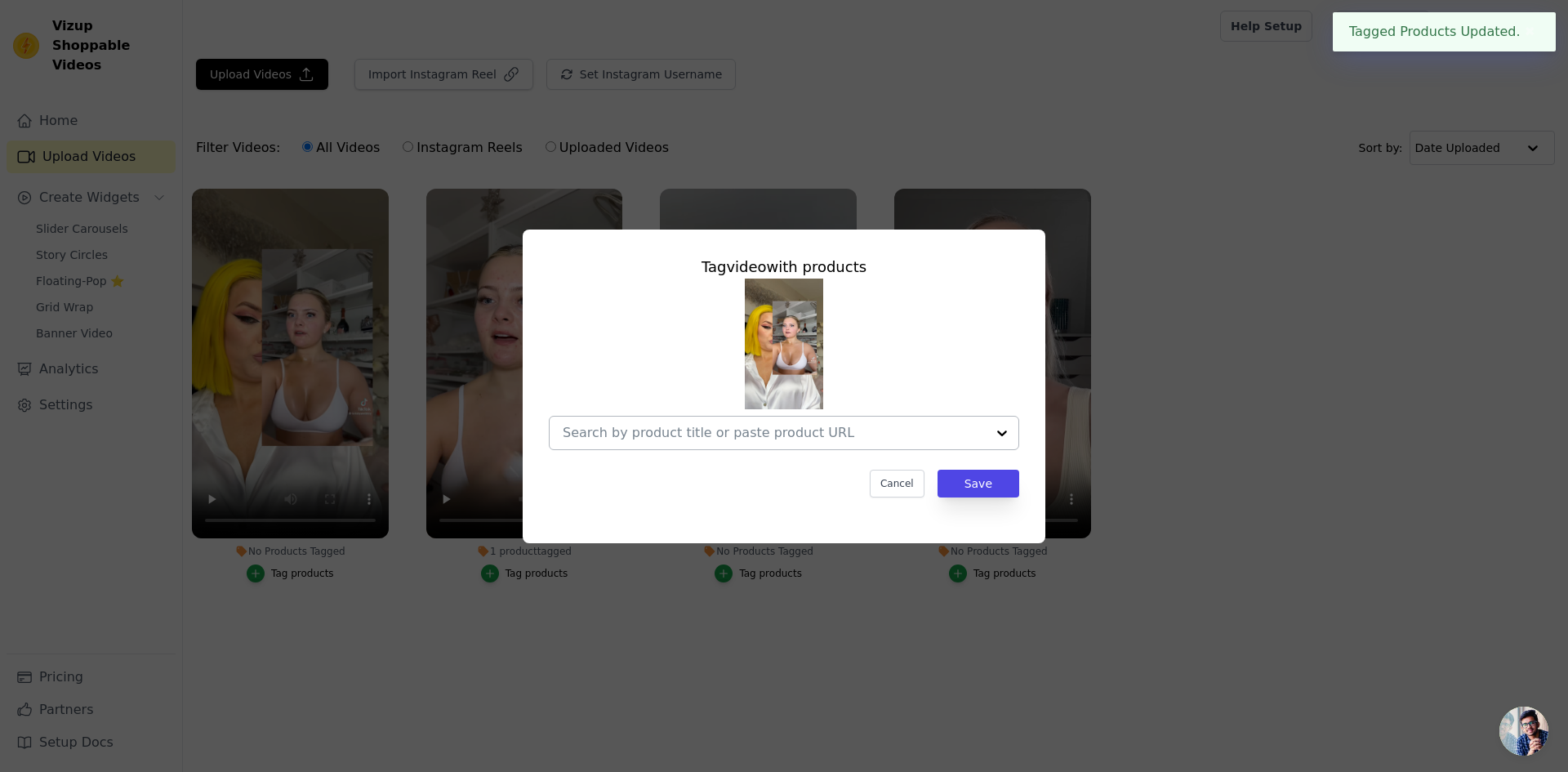
click at [1002, 429] on div at bounding box center [1001, 432] width 32 height 32
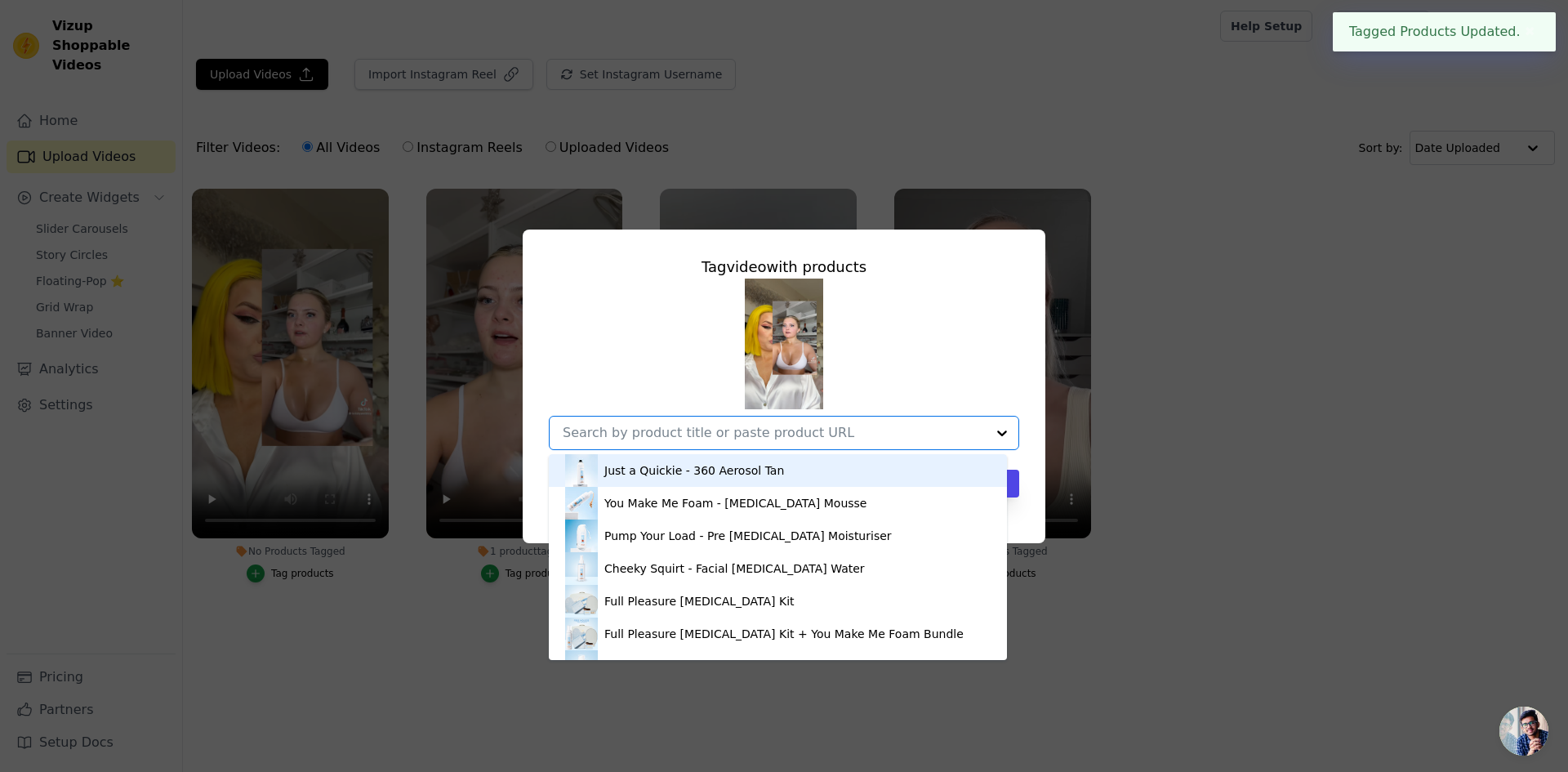
click at [779, 482] on div "Just a Quickie - 360 Aerosol Tan" at bounding box center [778, 470] width 426 height 32
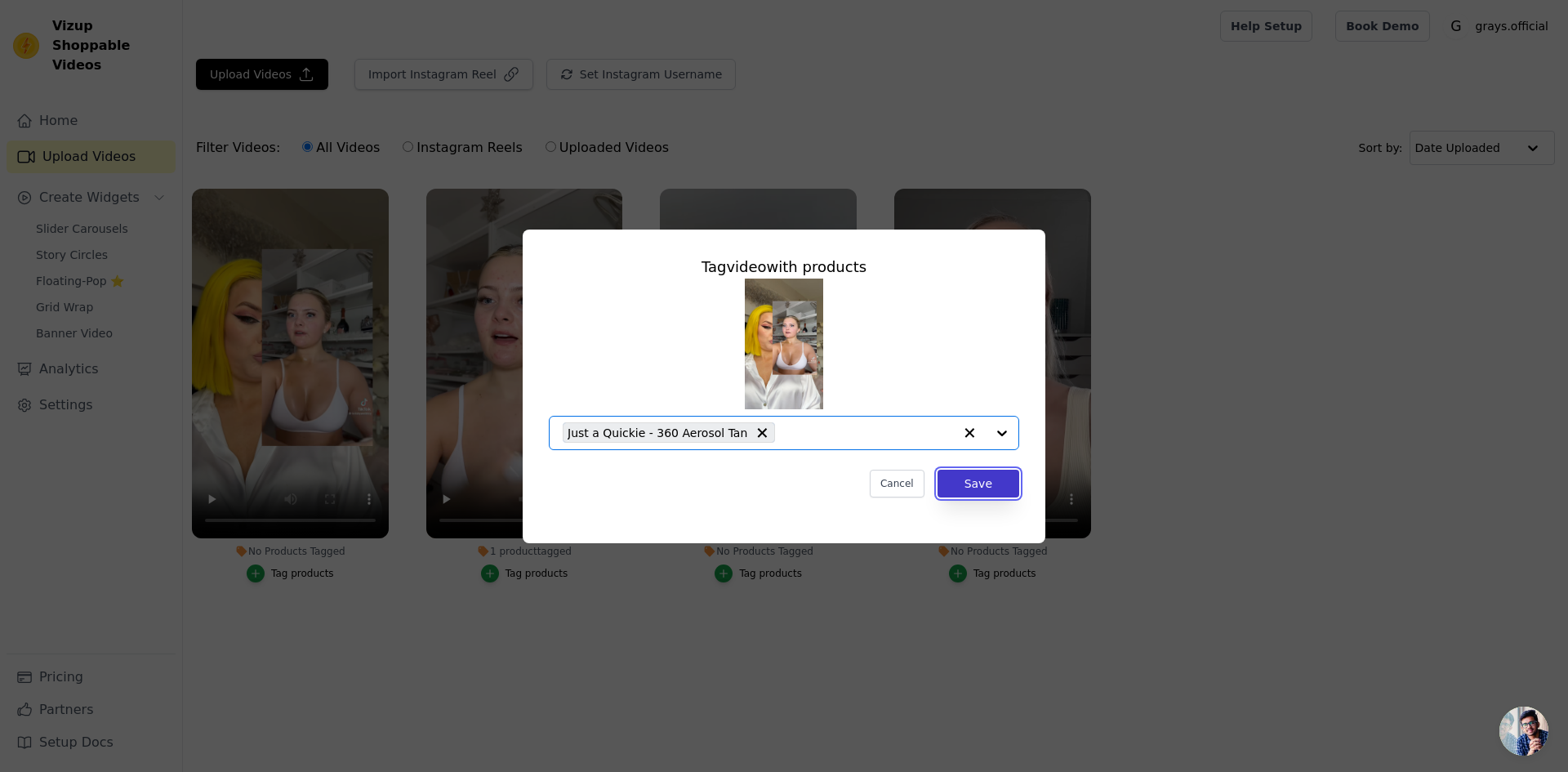
click at [979, 489] on button "Save" at bounding box center [978, 483] width 82 height 28
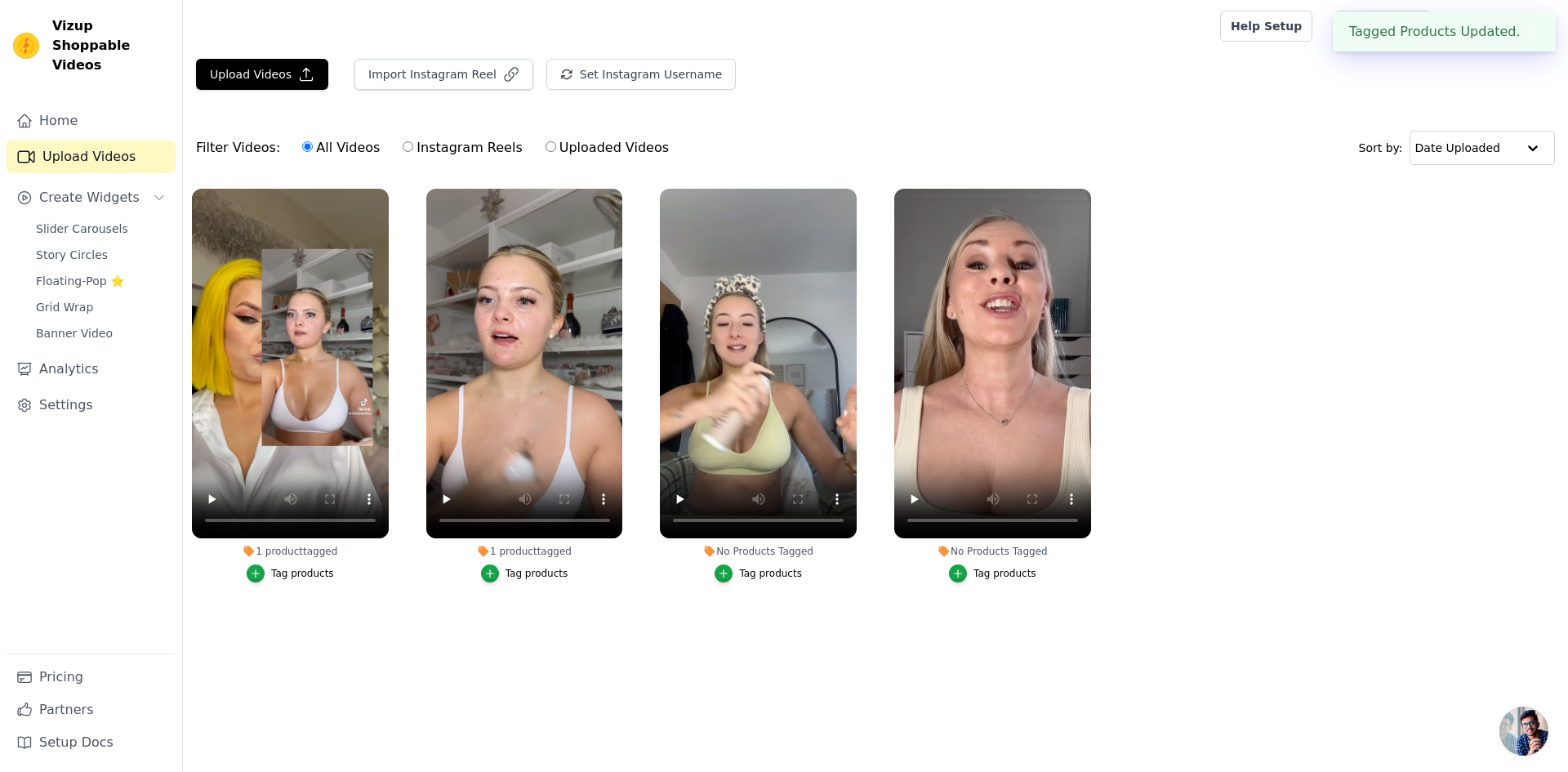
click at [774, 578] on div "Tag products" at bounding box center [770, 573] width 63 height 13
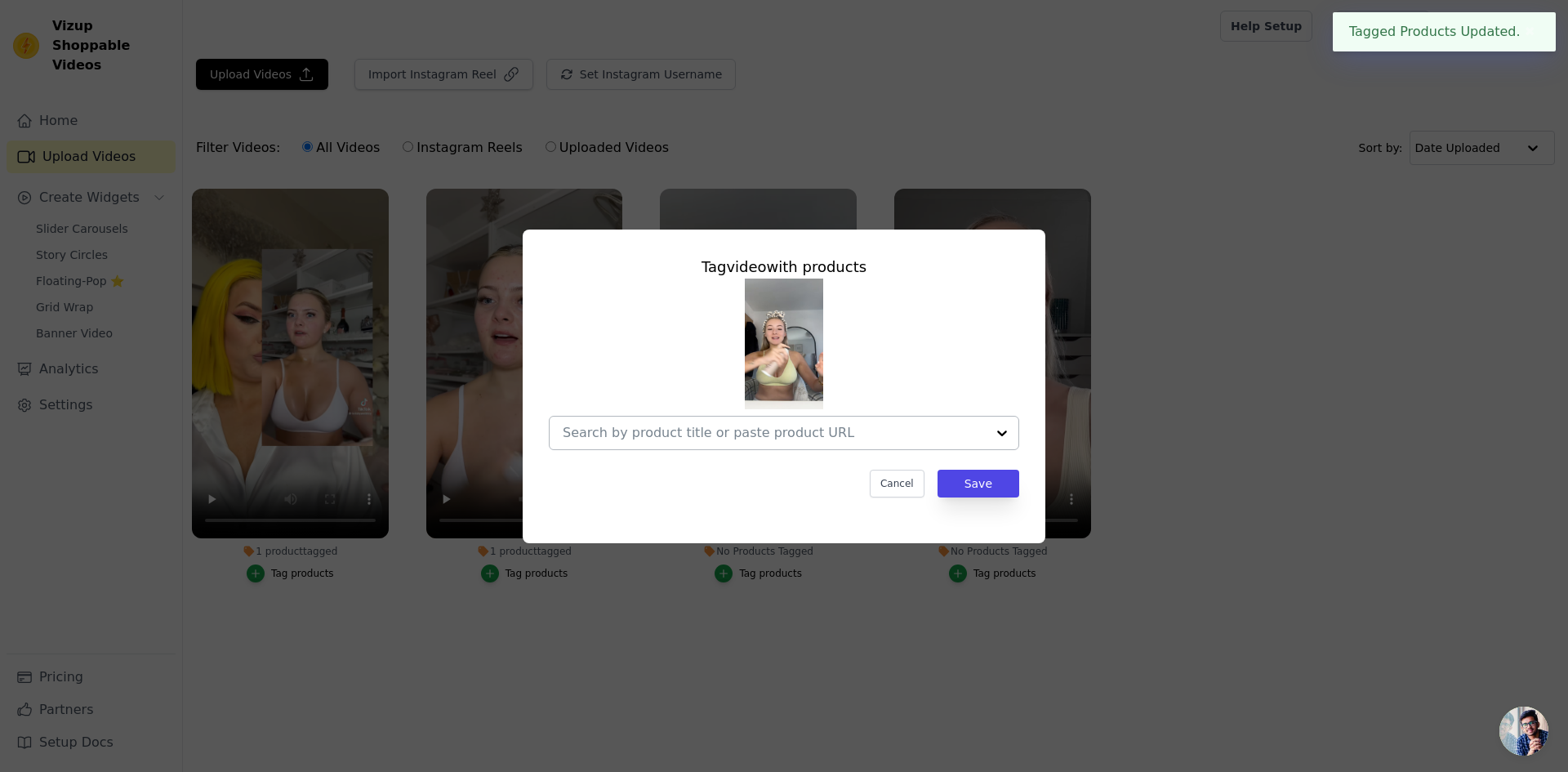
click at [995, 424] on div at bounding box center [1001, 432] width 32 height 32
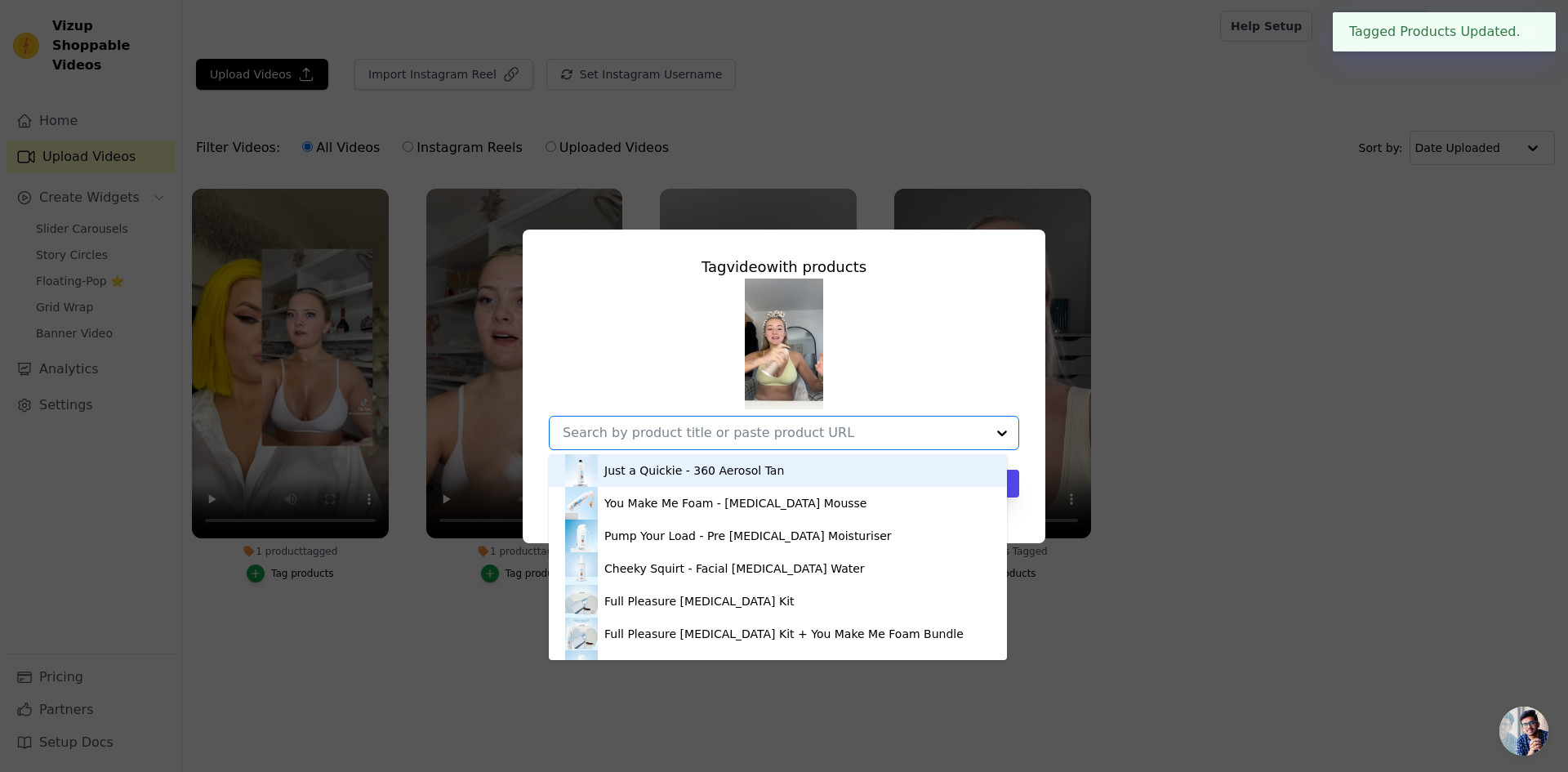
click at [835, 480] on div "Just a Quickie - 360 Aerosol Tan" at bounding box center [778, 470] width 426 height 32
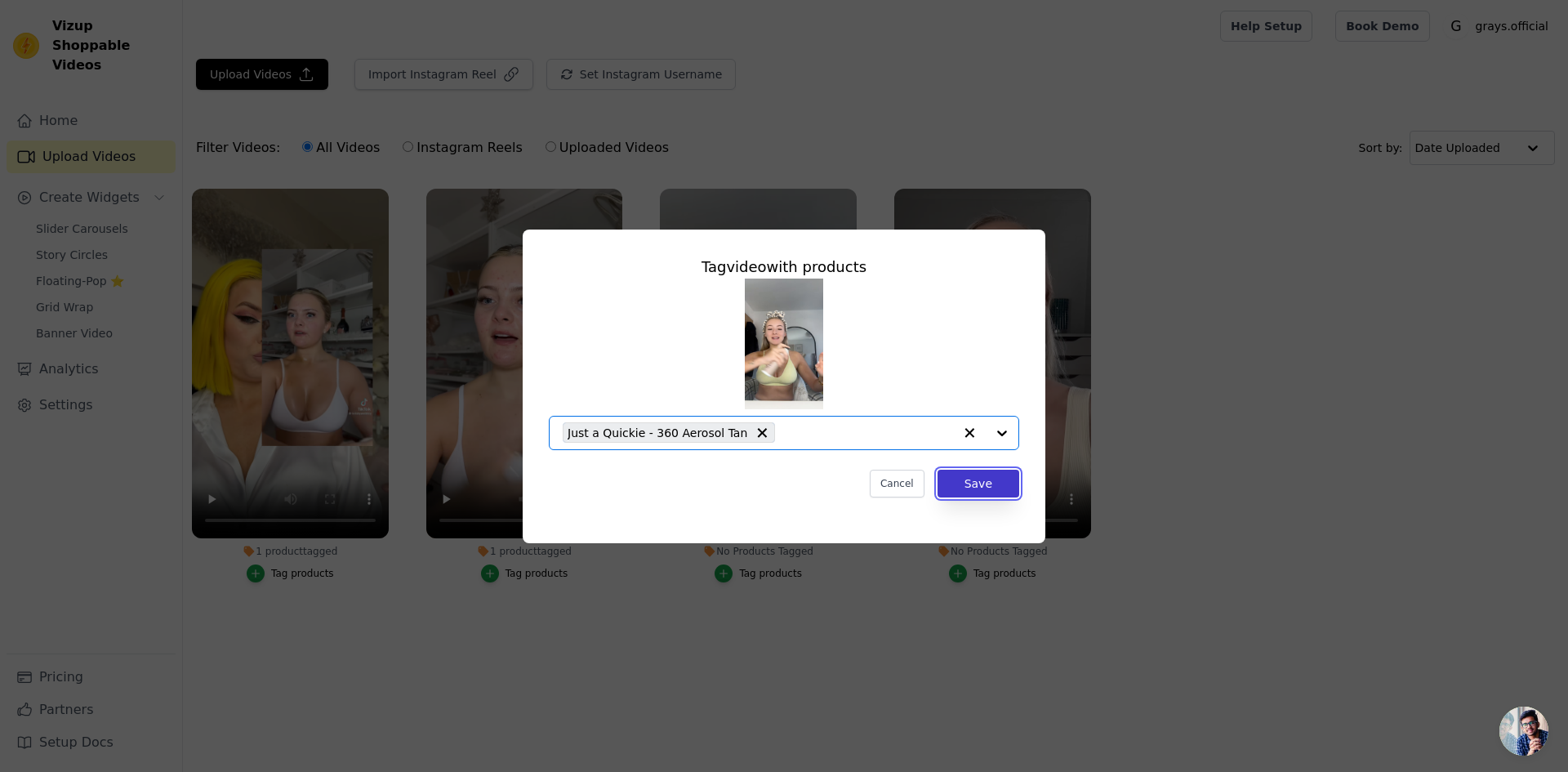
click at [994, 488] on button "Save" at bounding box center [978, 483] width 82 height 28
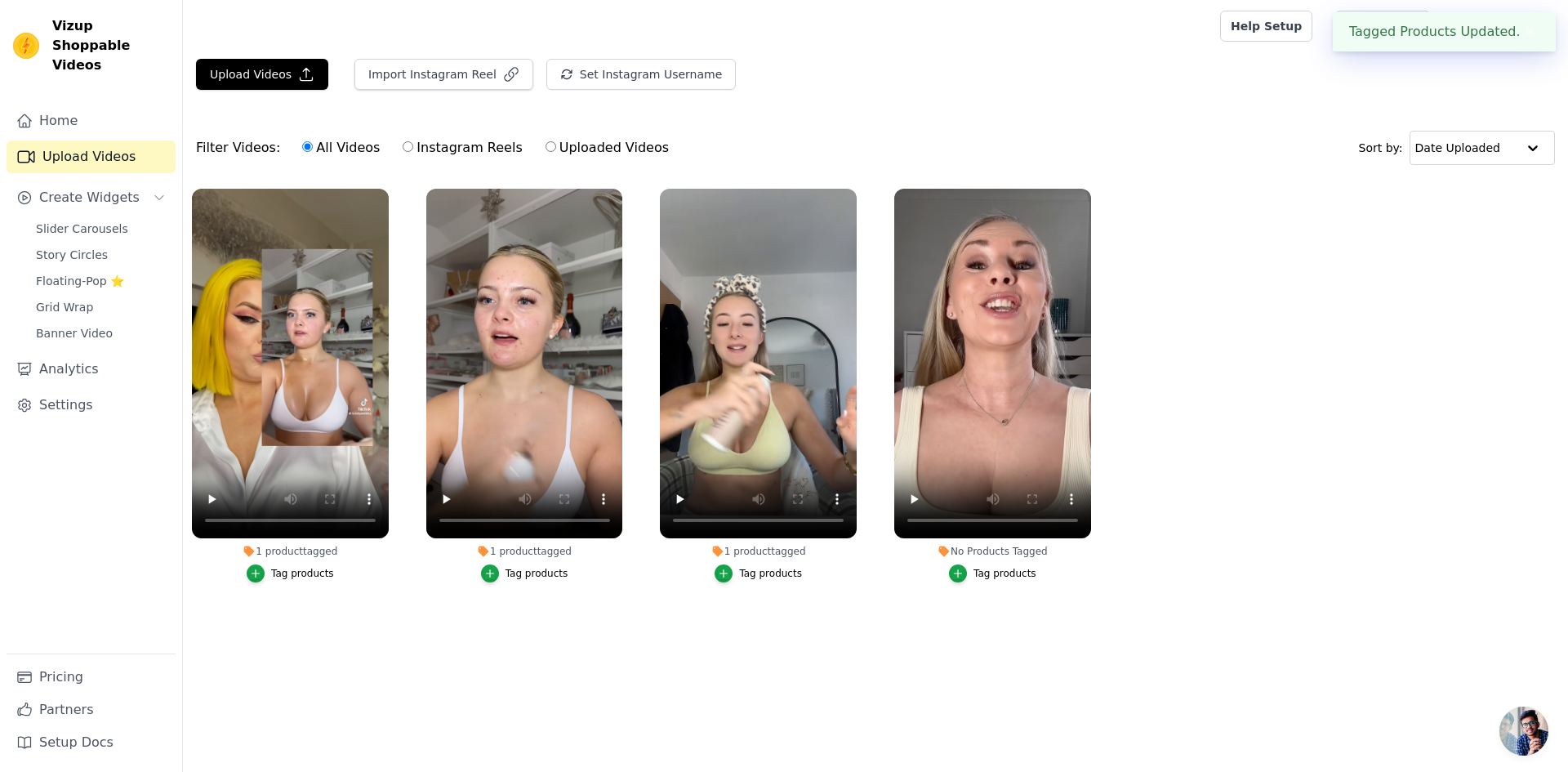
click at [1137, 461] on ul "1 product tagged Tag products 1 product tagged Tag products 1 product tagged Ta…" at bounding box center [875, 402] width 1385 height 444
click at [1011, 573] on div "Tag products" at bounding box center [1005, 573] width 63 height 13
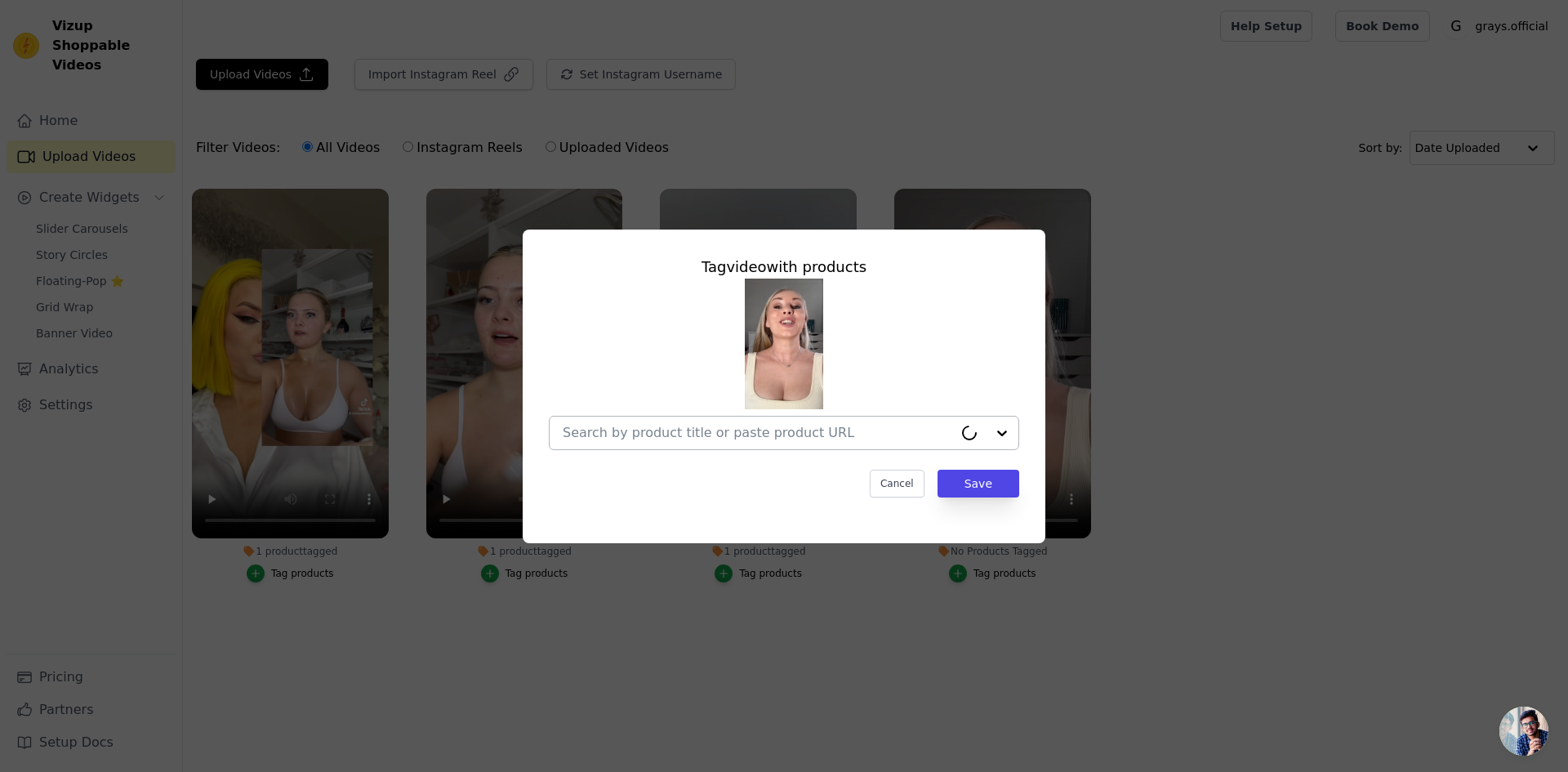
click at [984, 431] on div at bounding box center [969, 433] width 32 height 17
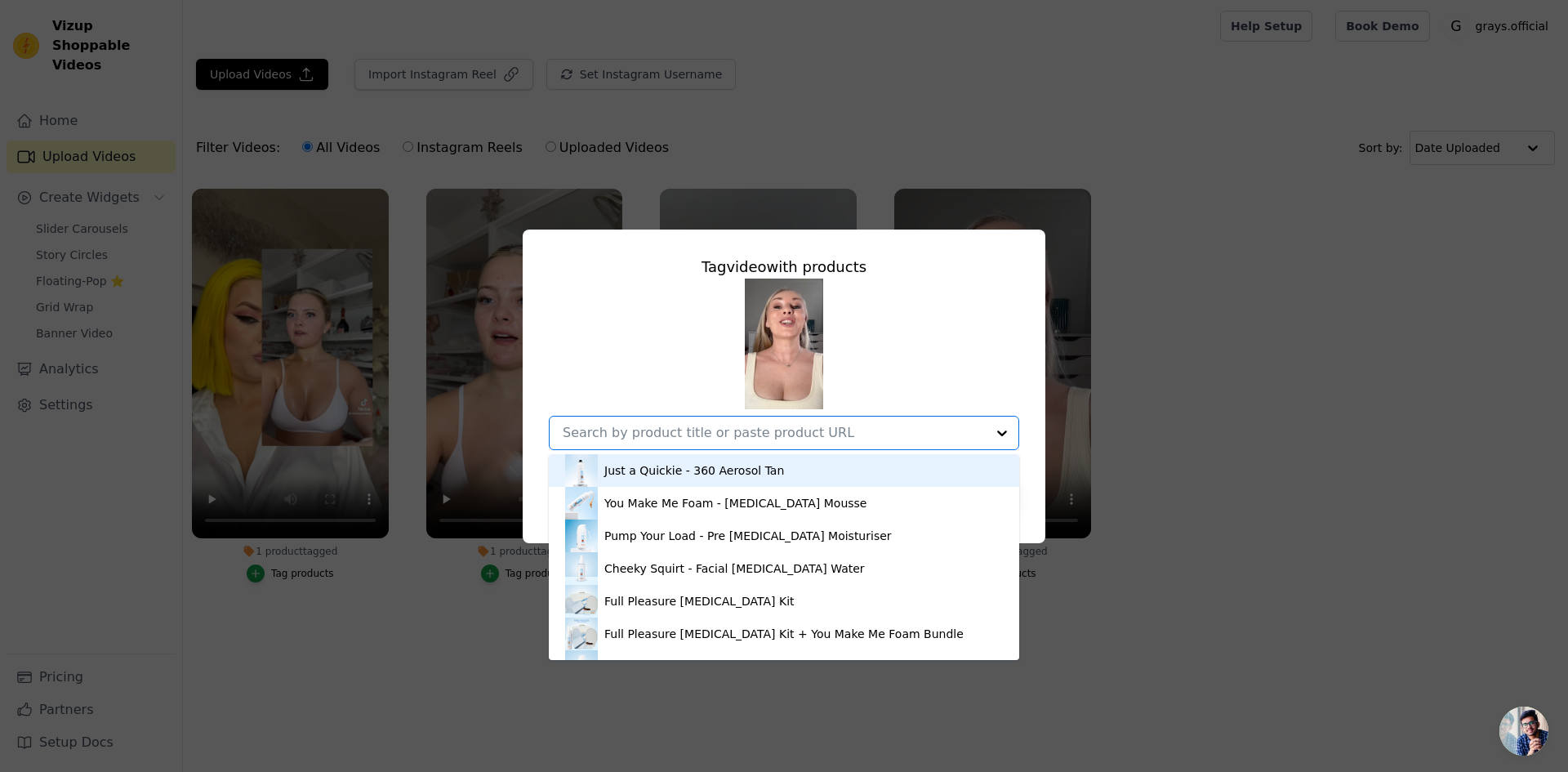
click at [834, 472] on div "Just a Quickie - 360 Aerosol Tan" at bounding box center [784, 470] width 438 height 32
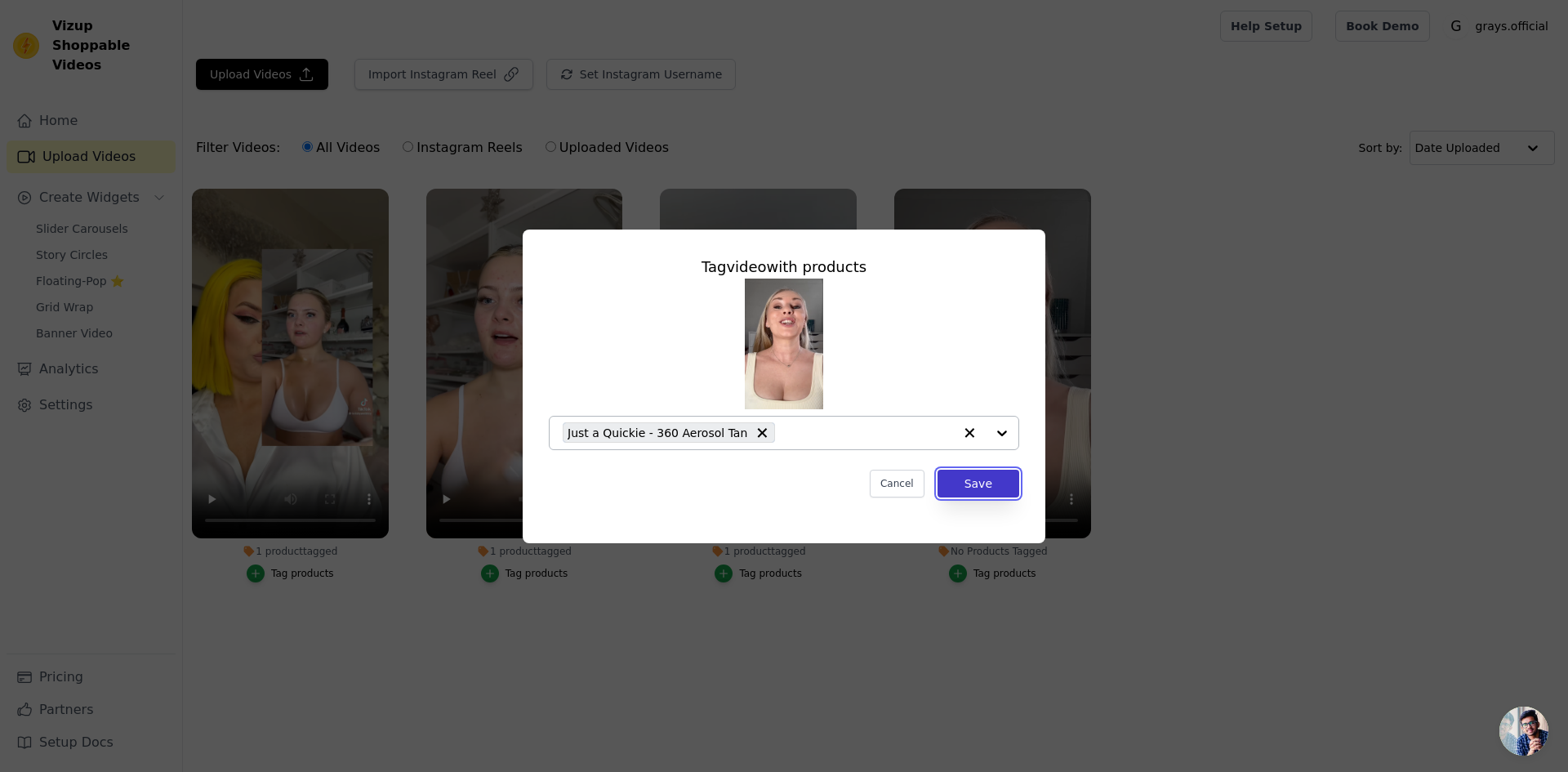
click at [989, 487] on button "Save" at bounding box center [978, 483] width 82 height 28
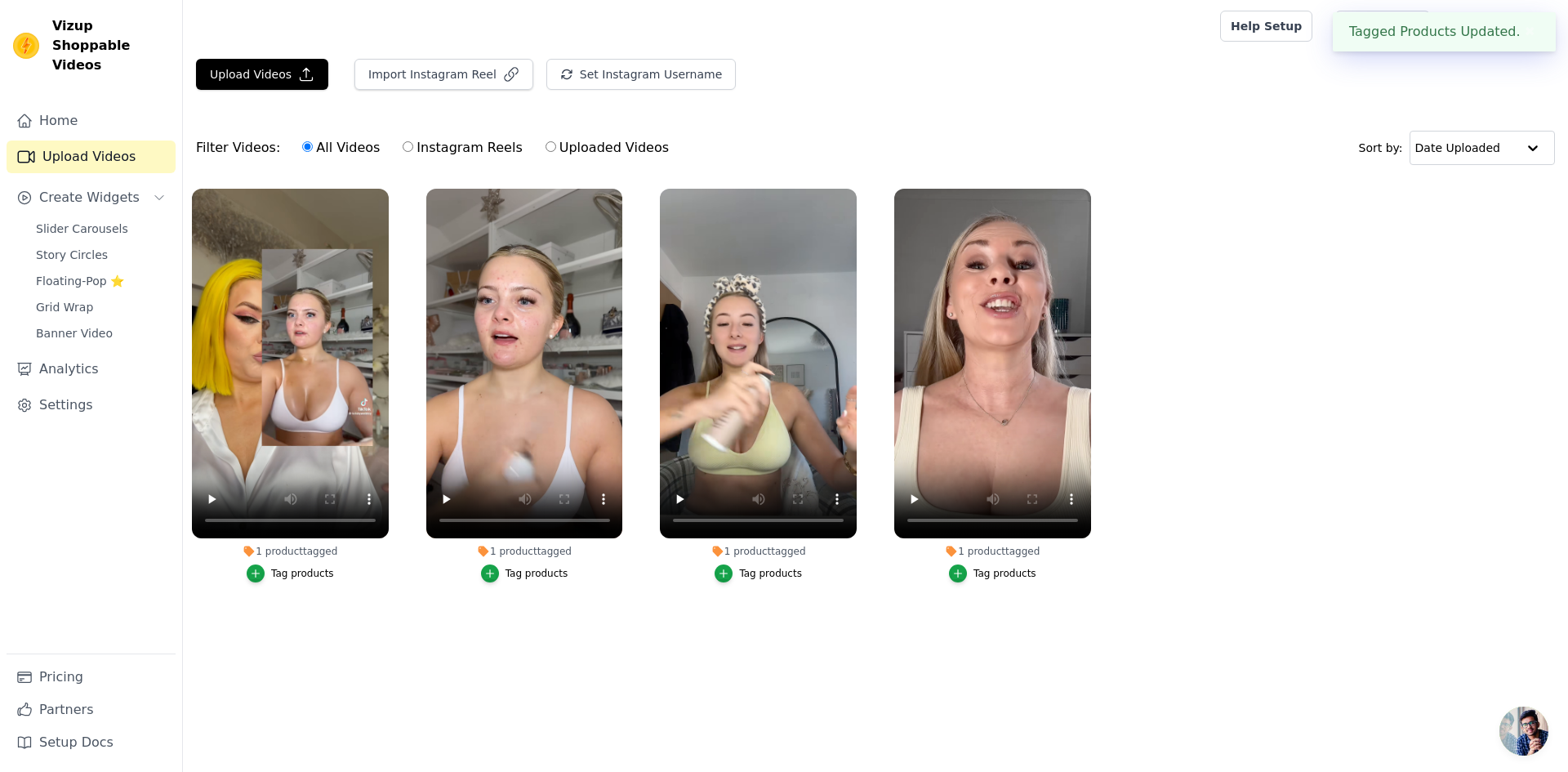
click at [1525, 31] on button "✖" at bounding box center [1530, 32] width 19 height 19
click at [103, 221] on span "Slider Carousels" at bounding box center [82, 229] width 92 height 17
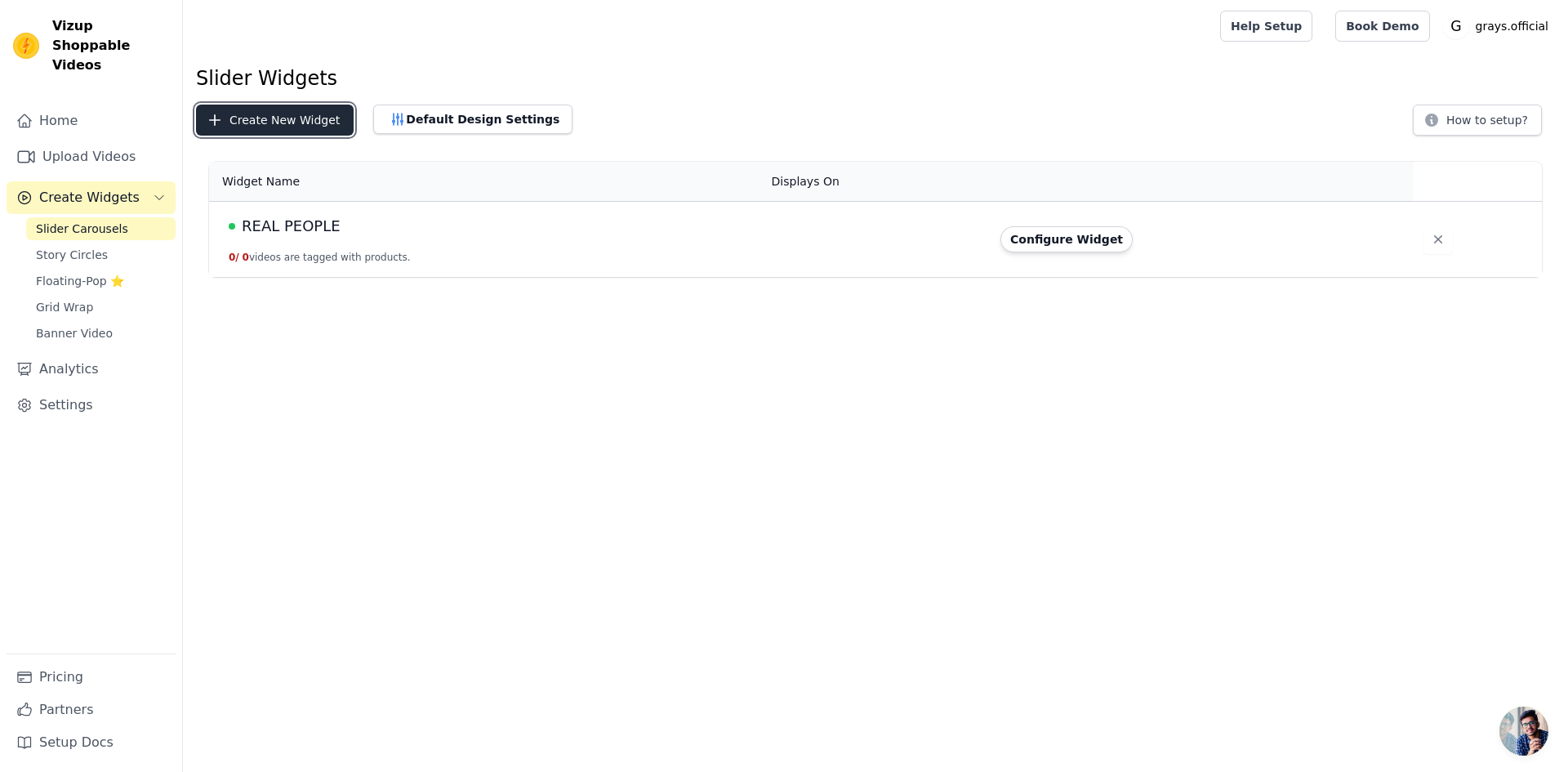
click at [300, 118] on button "Create New Widget" at bounding box center [275, 120] width 158 height 31
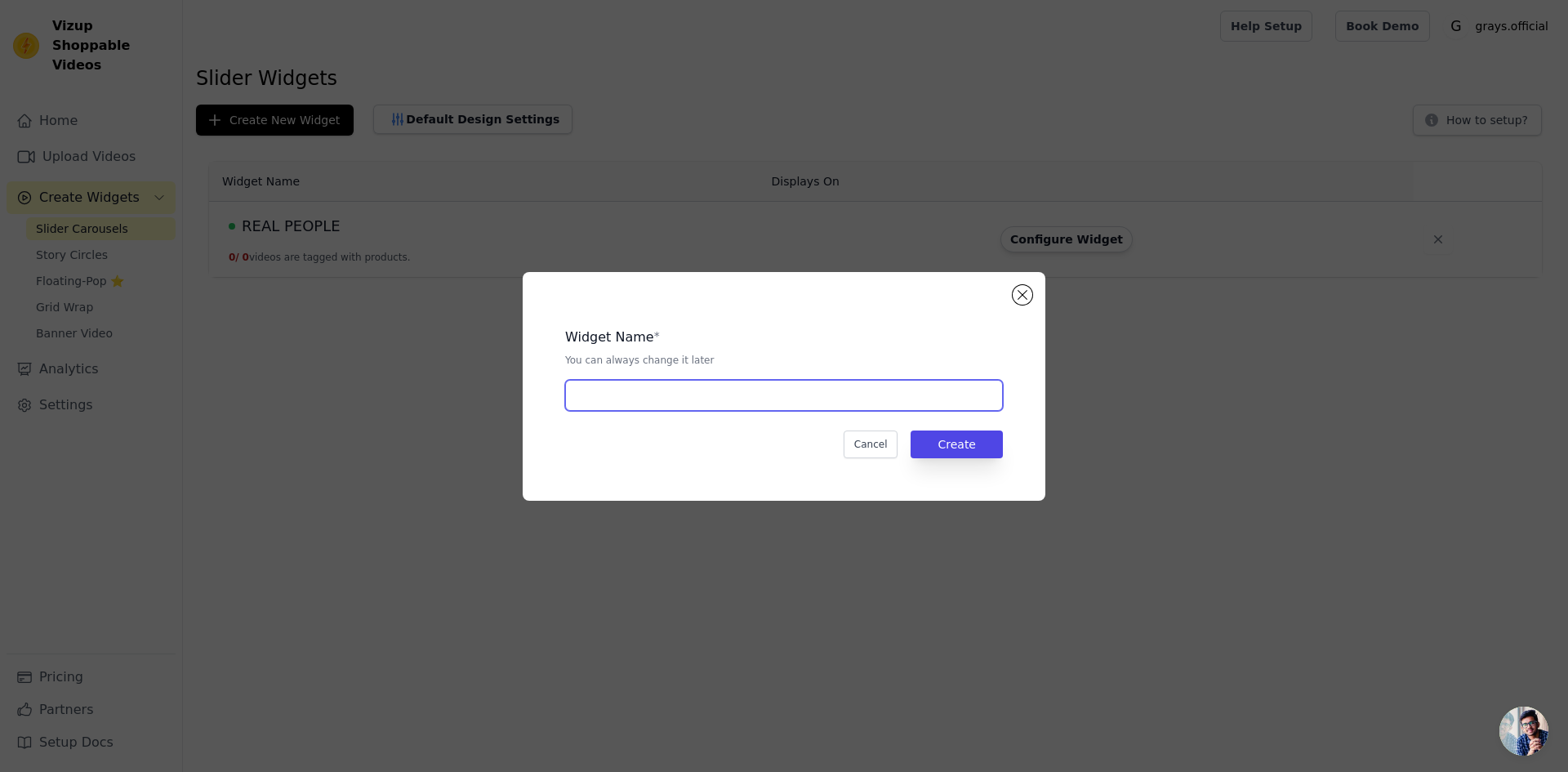
click at [647, 404] on input "text" at bounding box center [784, 394] width 438 height 31
type input "Glowjob Results"
click at [996, 454] on button "Create" at bounding box center [956, 444] width 92 height 28
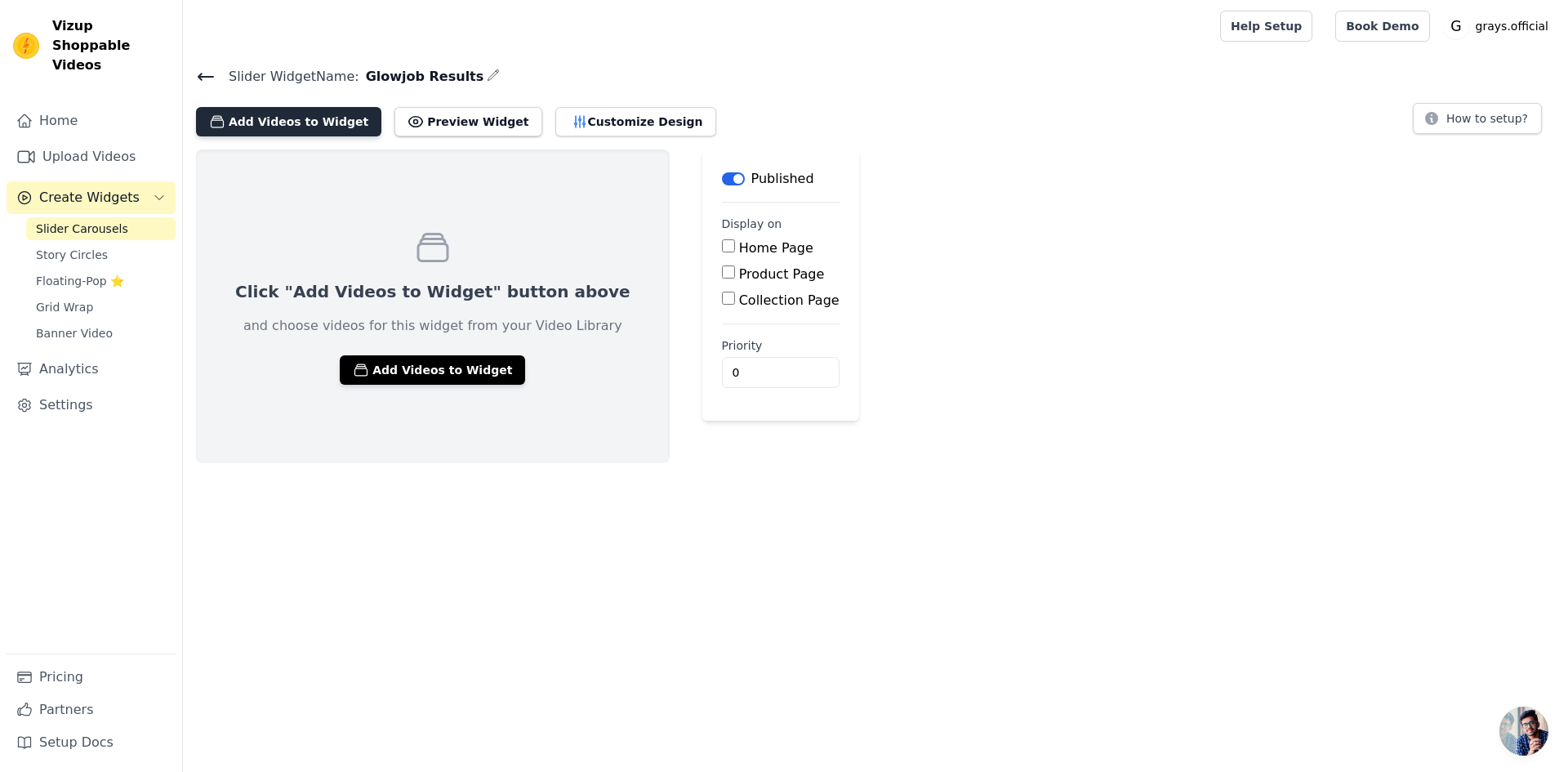
click at [310, 118] on button "Add Videos to Widget" at bounding box center [289, 122] width 186 height 30
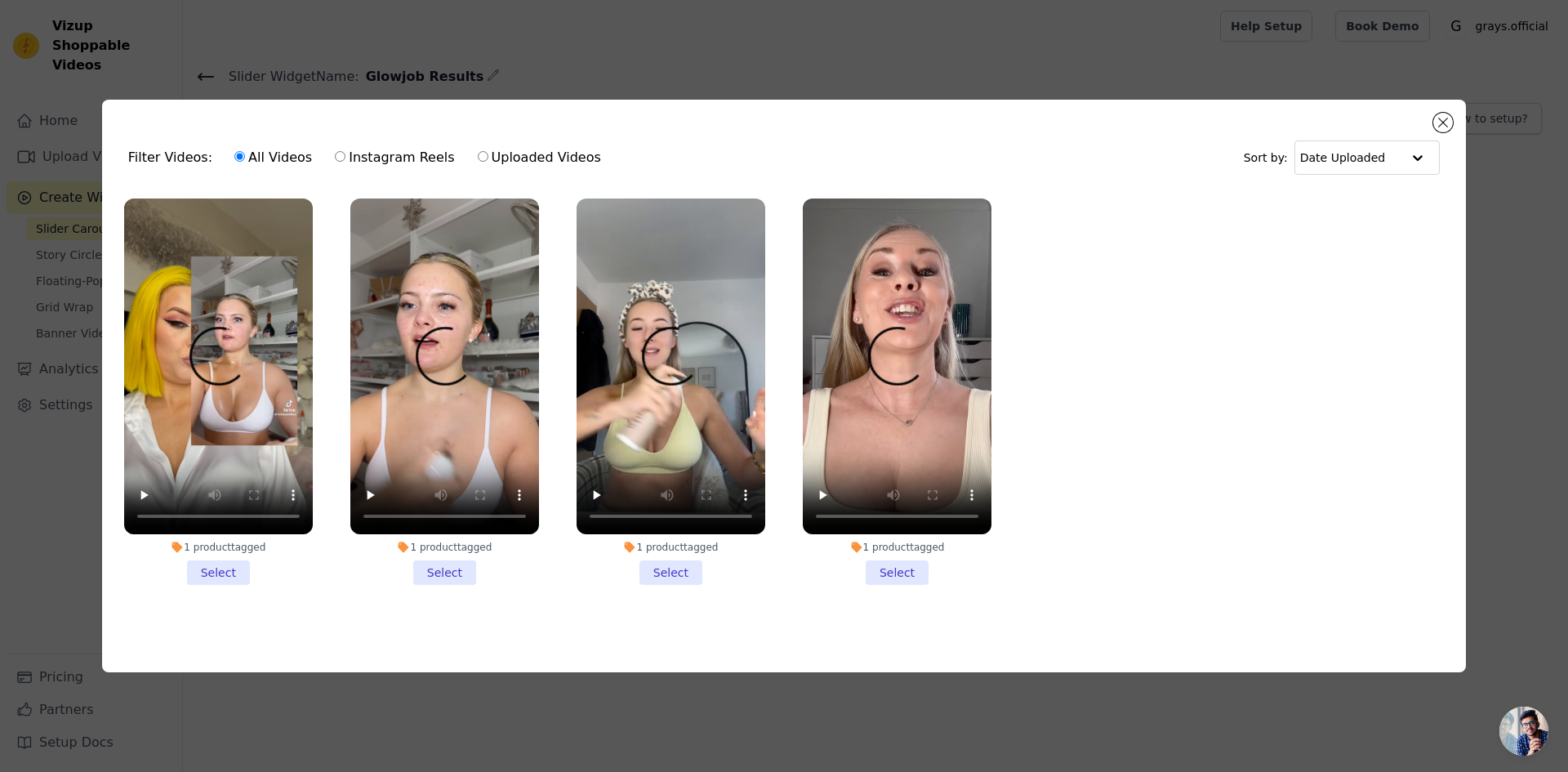
click at [235, 568] on li "1 product tagged Select" at bounding box center [218, 392] width 188 height 386
click at [0, 0] on input "1 product tagged Select" at bounding box center [0, 0] width 0 height 0
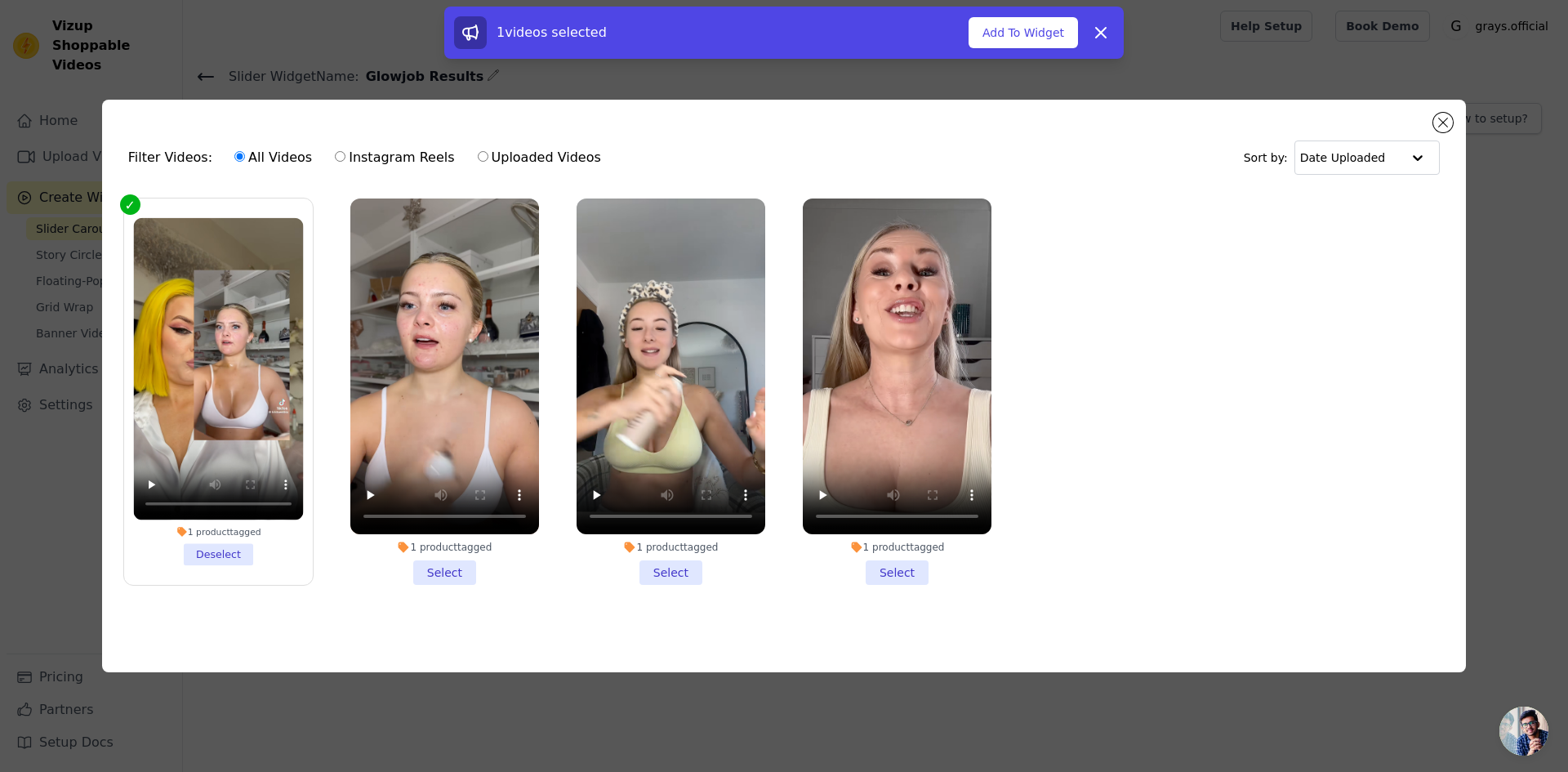
click at [427, 569] on li "1 product tagged Select" at bounding box center [444, 392] width 188 height 386
click at [0, 0] on input "1 product tagged Select" at bounding box center [0, 0] width 0 height 0
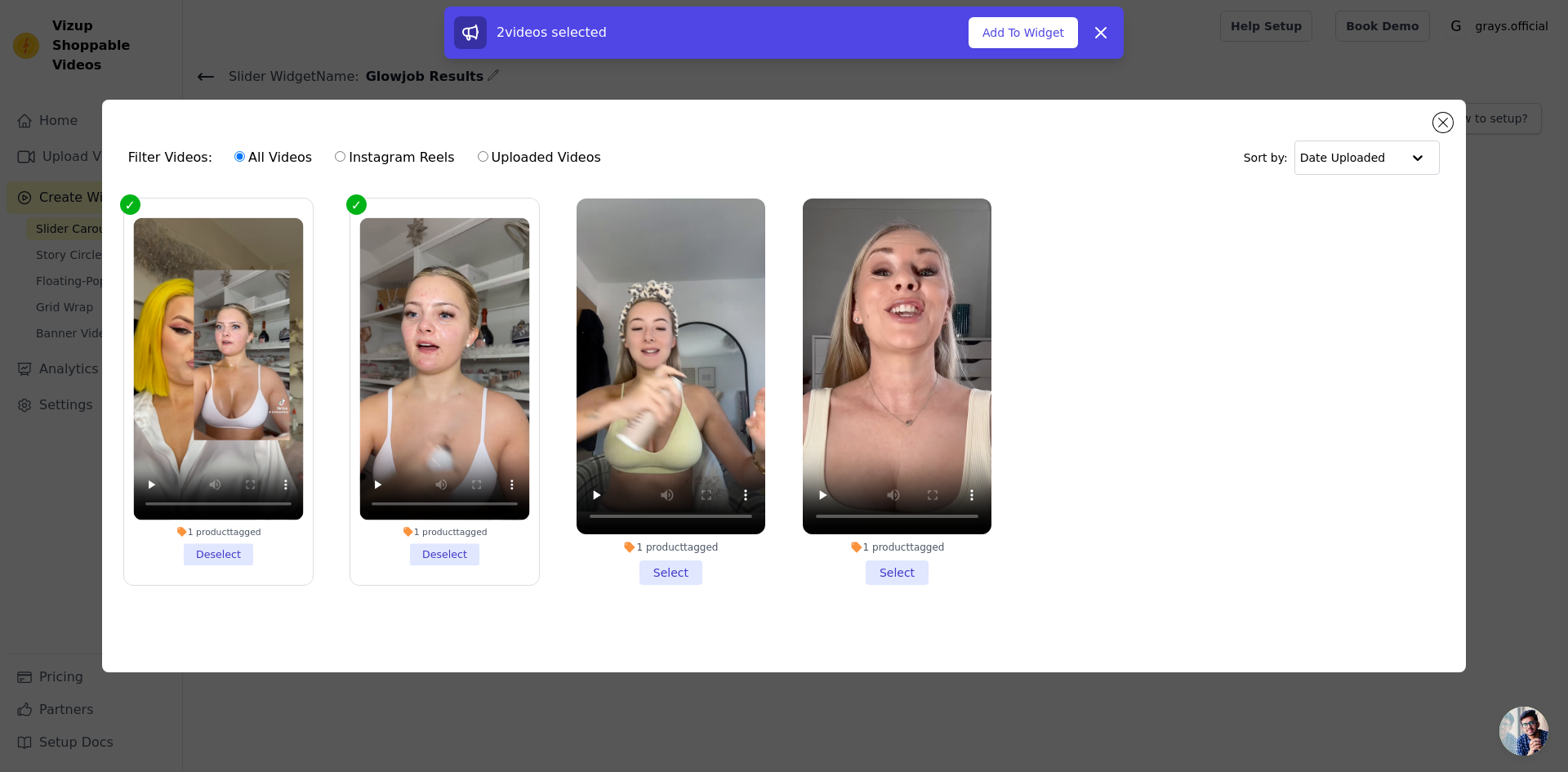
click at [657, 563] on li "1 product tagged Select" at bounding box center [670, 392] width 188 height 386
click at [0, 0] on input "1 product tagged Select" at bounding box center [0, 0] width 0 height 0
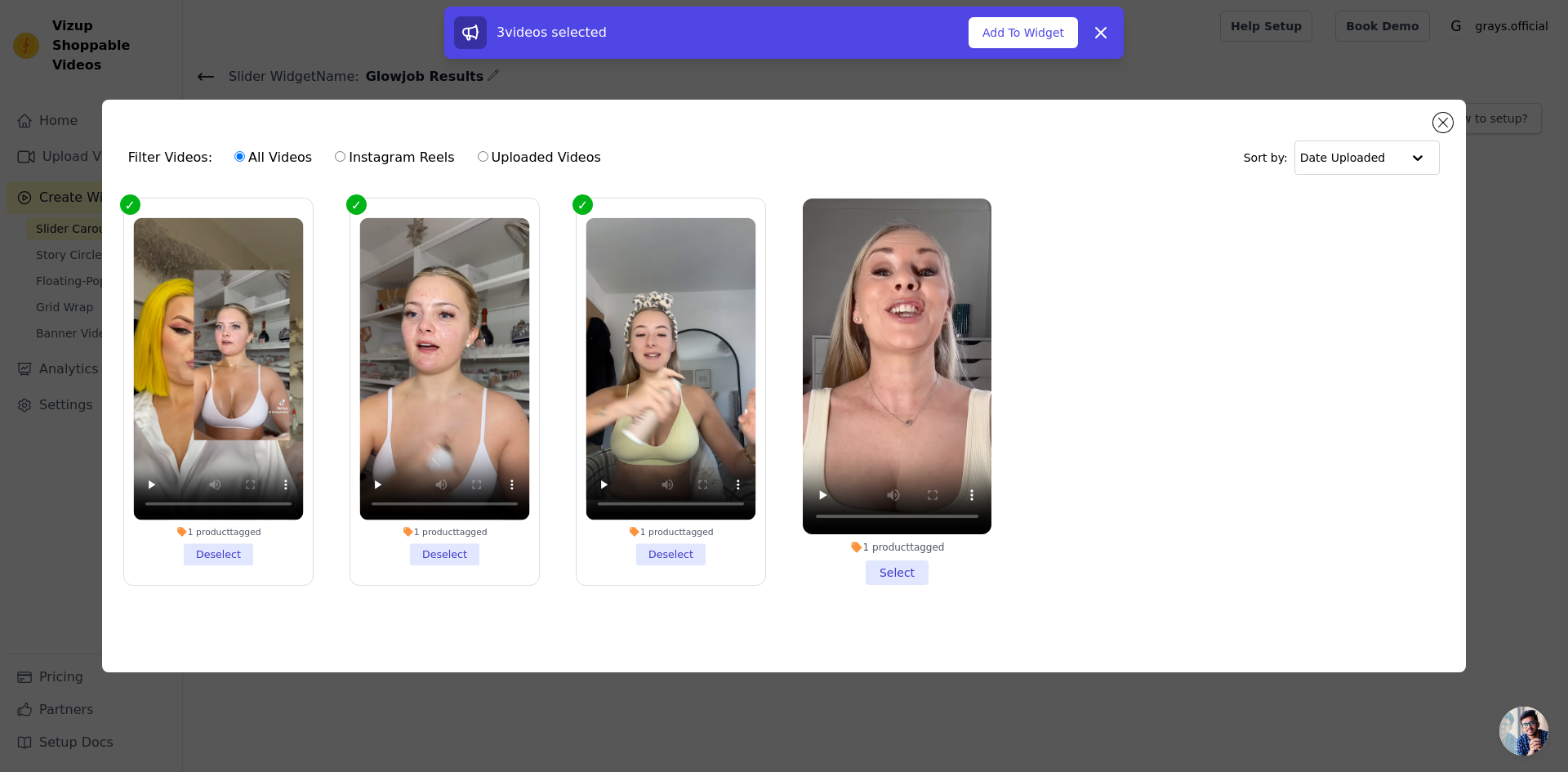
click at [882, 568] on li "1 product tagged Select" at bounding box center [896, 392] width 188 height 386
click at [0, 0] on input "1 product tagged Select" at bounding box center [0, 0] width 0 height 0
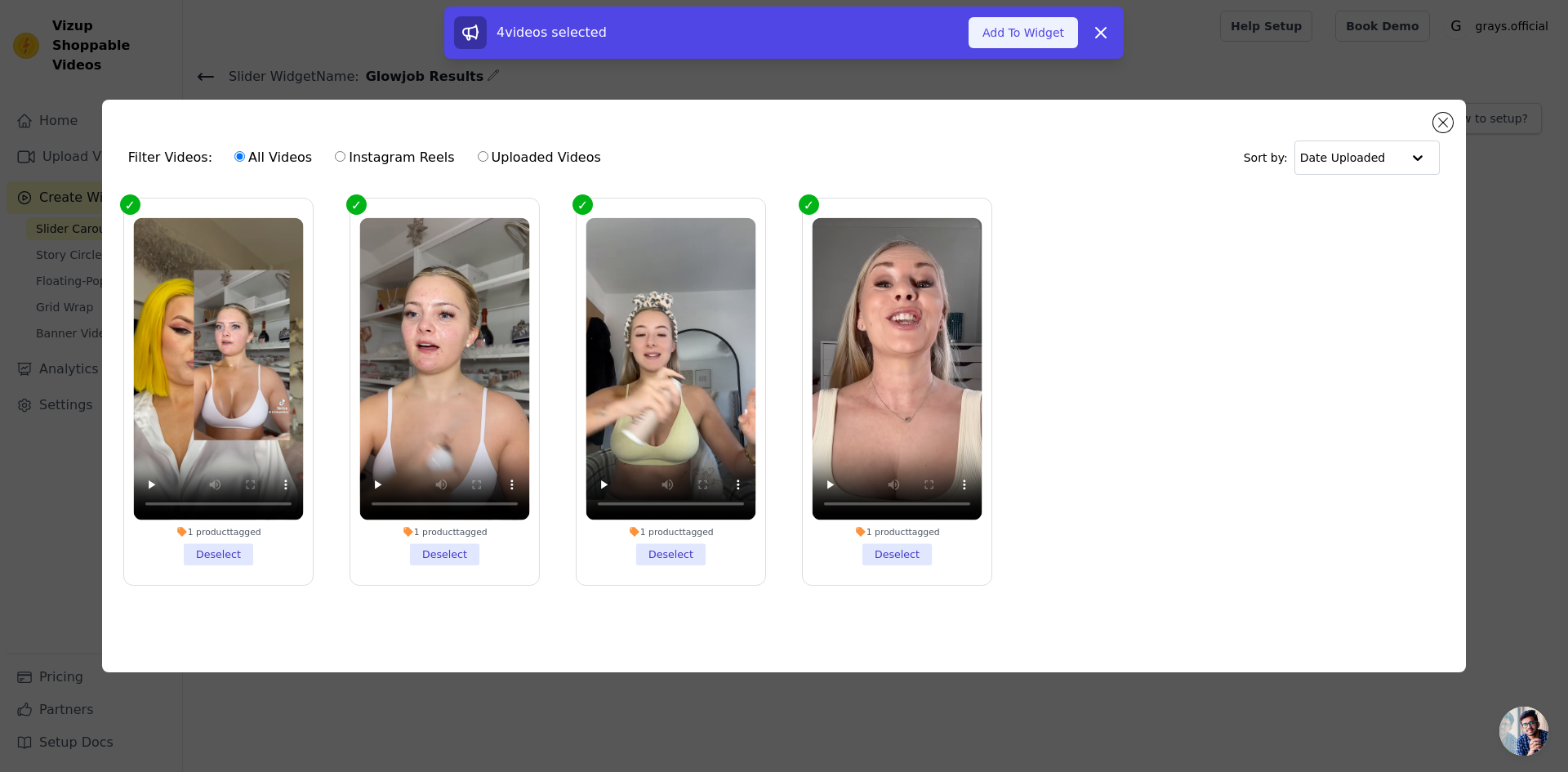
click at [1033, 29] on button "Add To Widget" at bounding box center [1023, 32] width 109 height 31
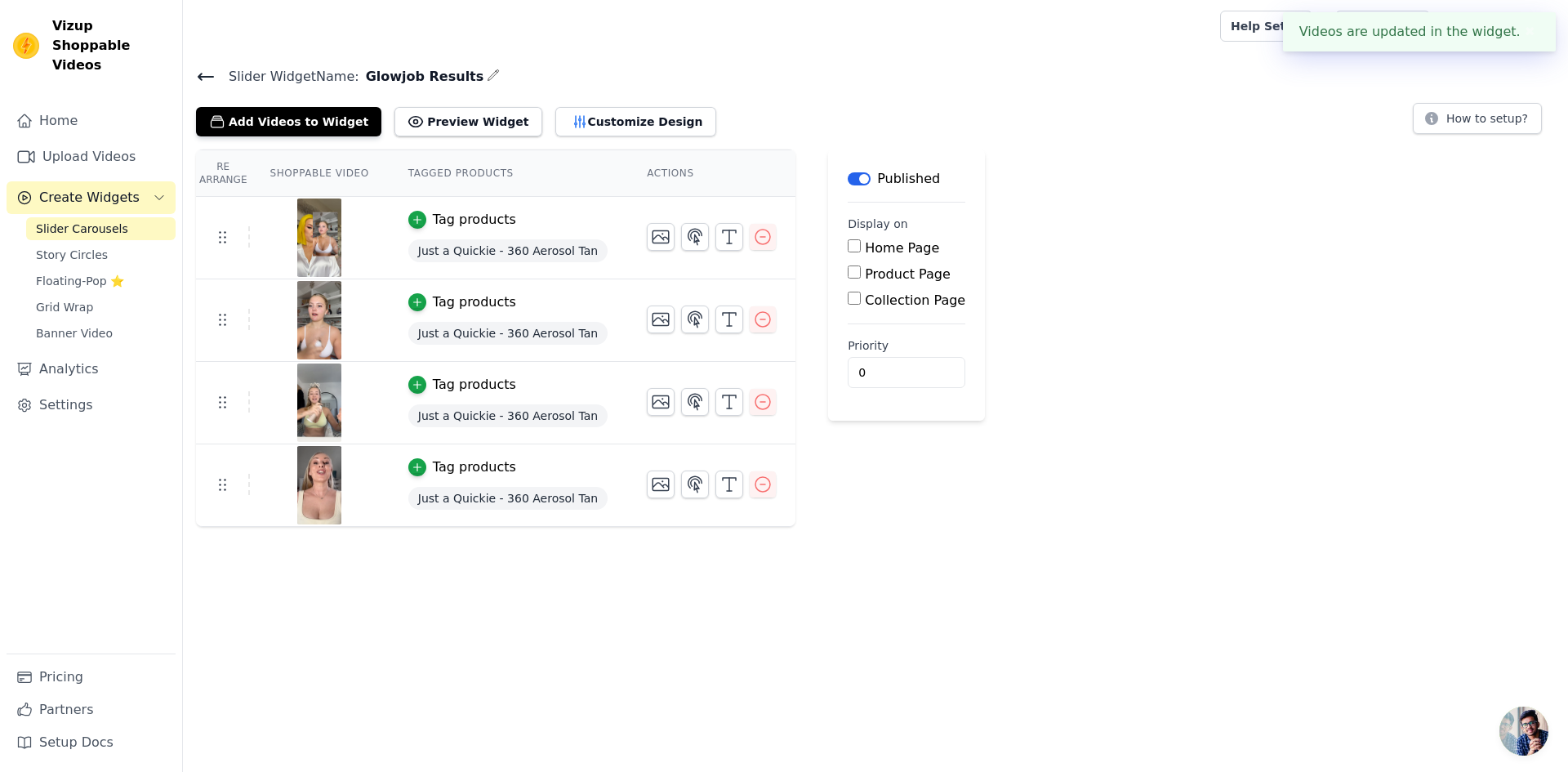
click at [848, 242] on input "Home Page" at bounding box center [855, 246] width 13 height 13
checkbox input "true"
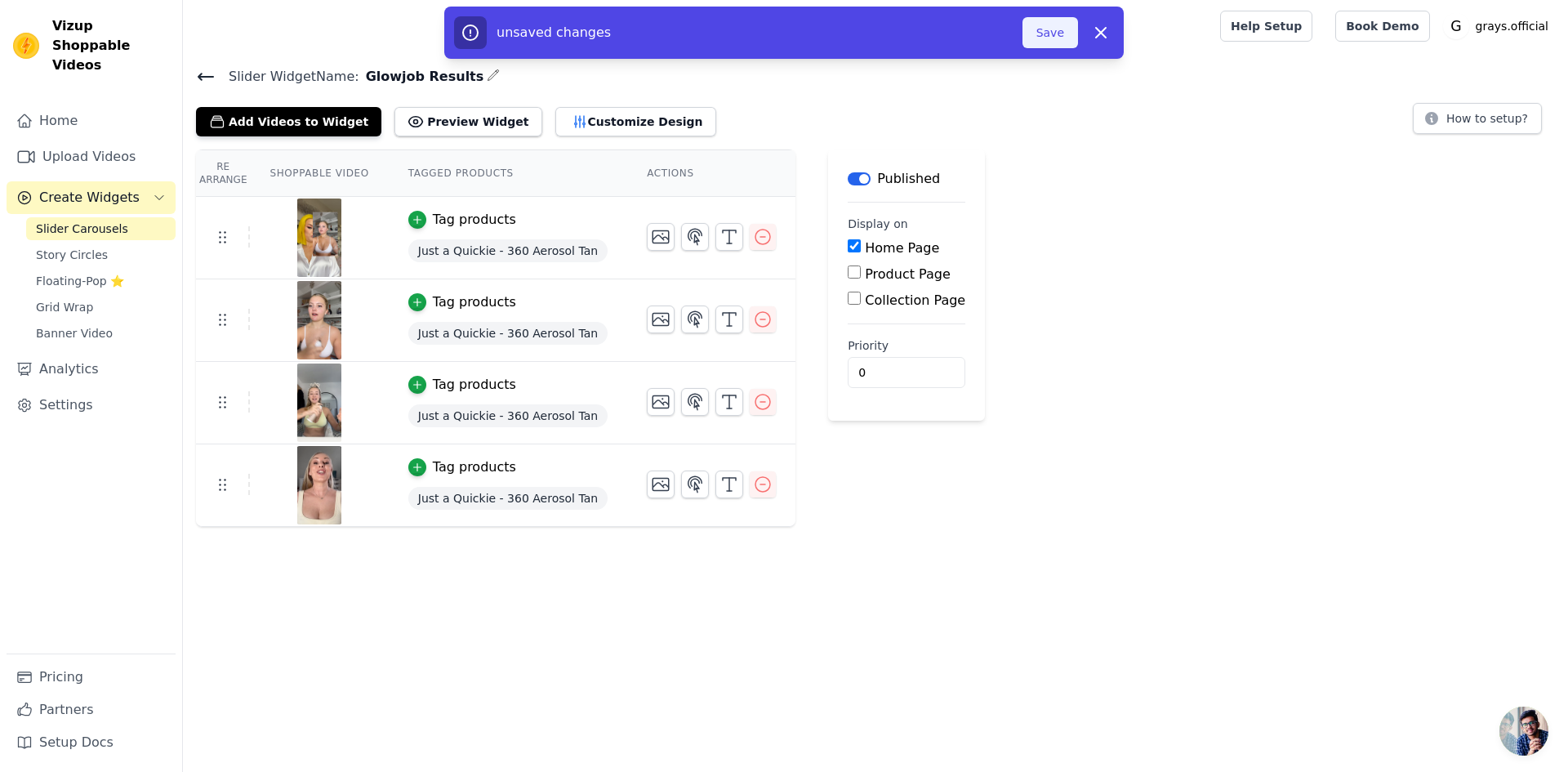
click at [1047, 31] on button "Save" at bounding box center [1050, 32] width 56 height 31
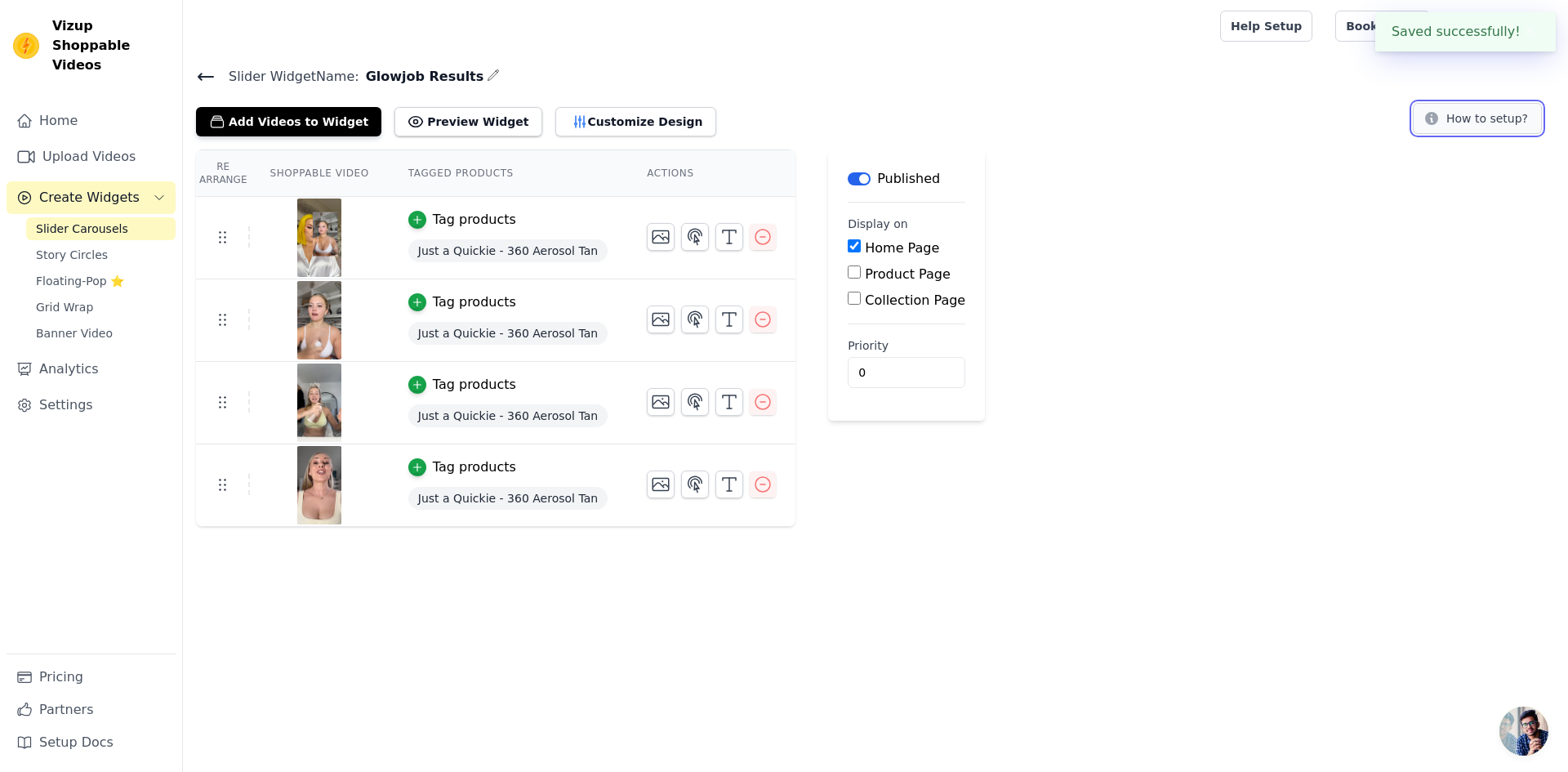
click at [1463, 115] on button "How to setup?" at bounding box center [1477, 118] width 129 height 31
